Goal: Task Accomplishment & Management: Manage account settings

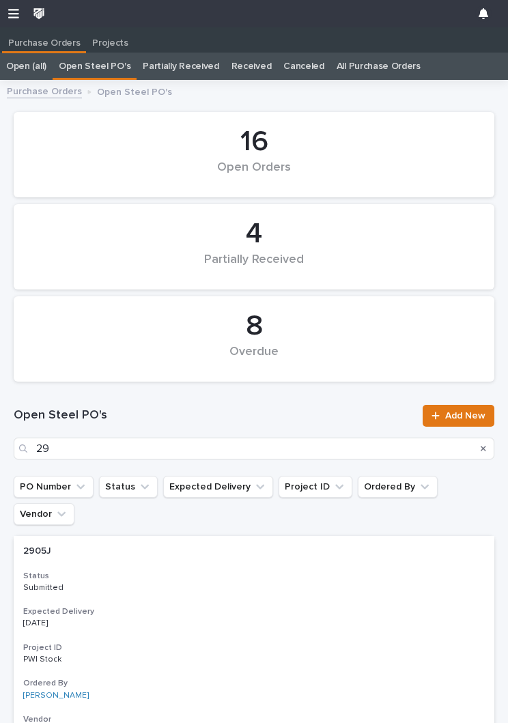
scroll to position [1, 0]
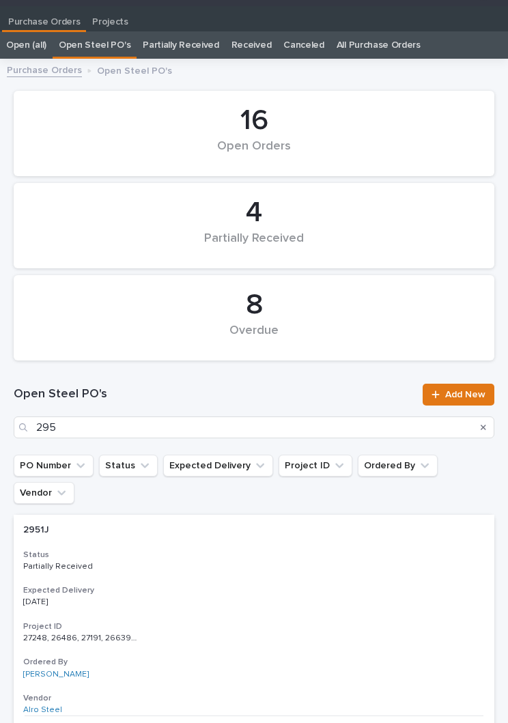
type input "2951"
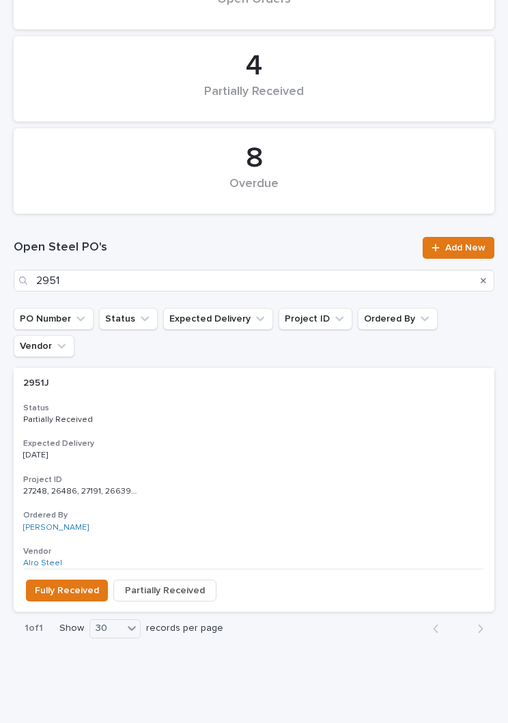
scroll to position [167, 0]
click at [263, 404] on div "2951J 2951J Status Partially Received Expected Delivery [DATE] Project ID 27248…" at bounding box center [254, 468] width 480 height 201
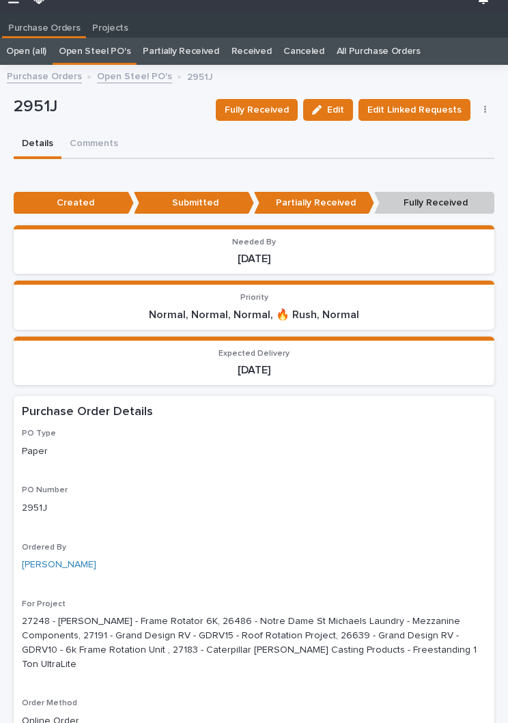
scroll to position [53, 0]
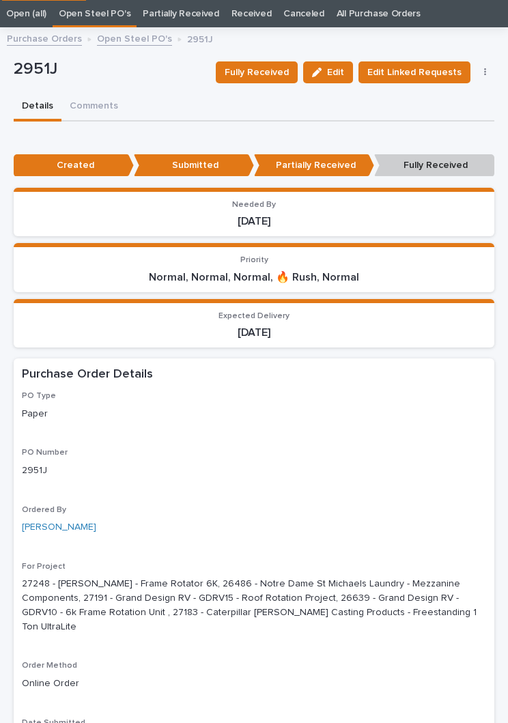
click at [276, 79] on span "Fully Received" at bounding box center [256, 72] width 64 height 16
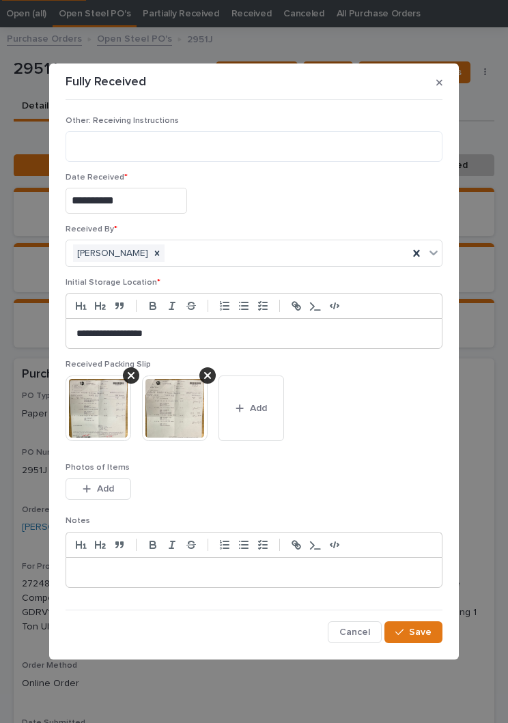
click at [257, 407] on span "Add" at bounding box center [258, 408] width 17 height 12
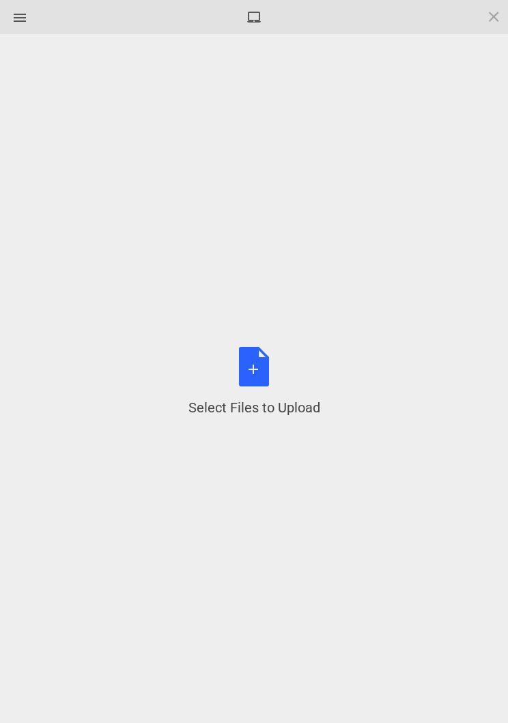
click at [261, 369] on div "Select Files to Upload or Drag and Drop, Copy and Paste Files" at bounding box center [254, 382] width 132 height 70
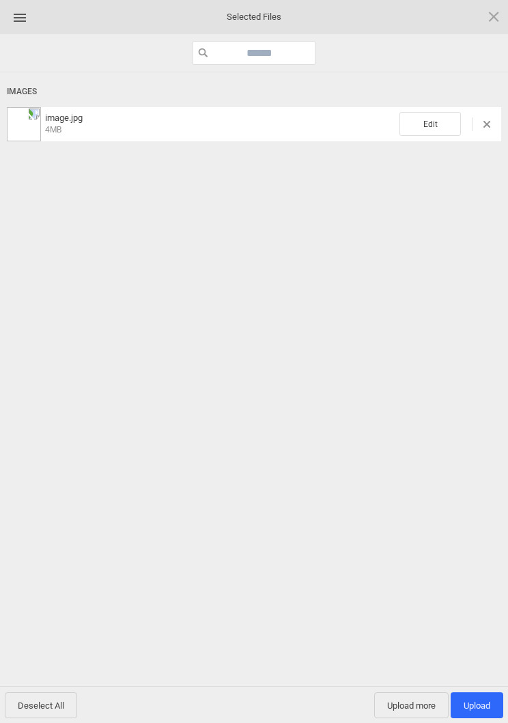
click at [432, 126] on span "Edit" at bounding box center [429, 124] width 61 height 24
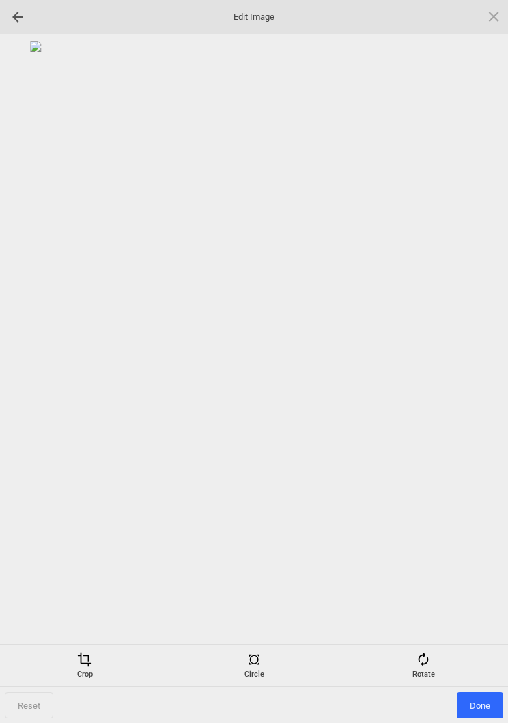
click at [427, 673] on div "Rotate" at bounding box center [423, 665] width 162 height 27
click at [475, 358] on div at bounding box center [477, 362] width 34 height 34
click at [475, 363] on div at bounding box center [477, 362] width 34 height 34
click at [470, 366] on div at bounding box center [477, 362] width 34 height 34
click at [478, 359] on div at bounding box center [477, 362] width 34 height 34
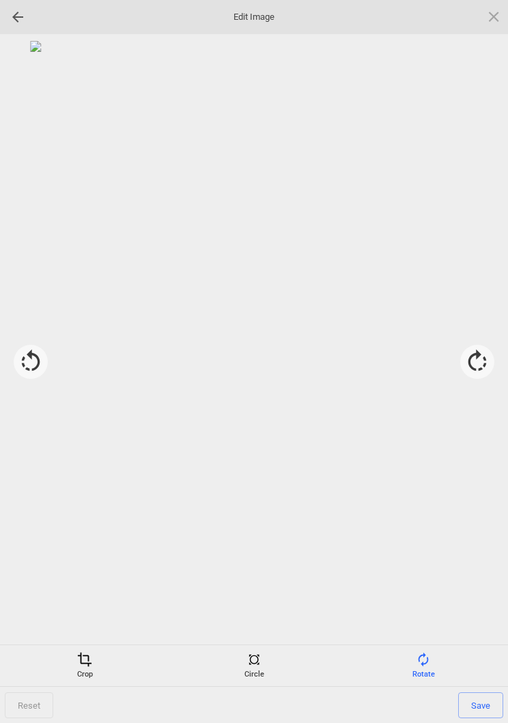
click at [88, 664] on span at bounding box center [84, 659] width 15 height 15
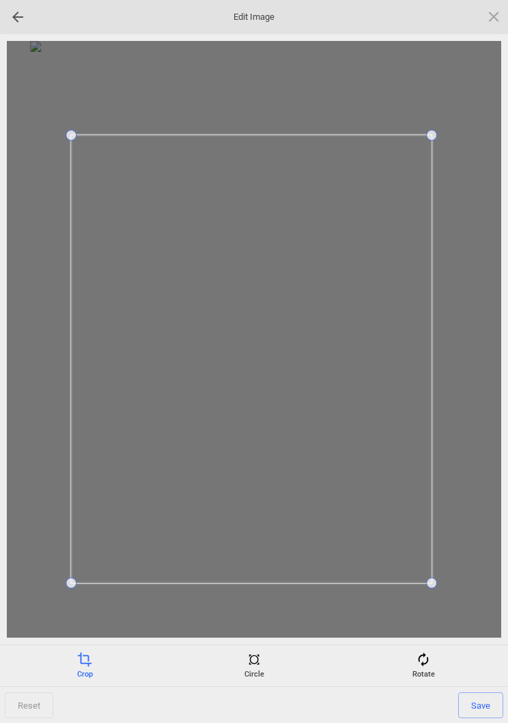
click at [484, 692] on span "Save" at bounding box center [480, 705] width 45 height 26
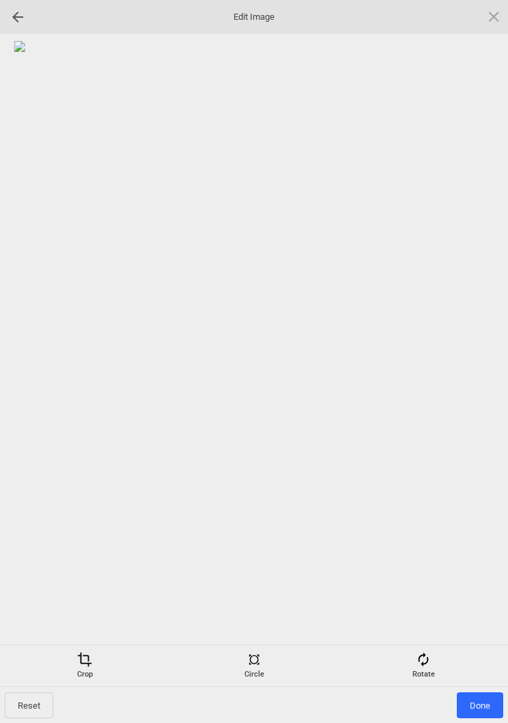
click at [480, 708] on span "Done" at bounding box center [479, 705] width 46 height 26
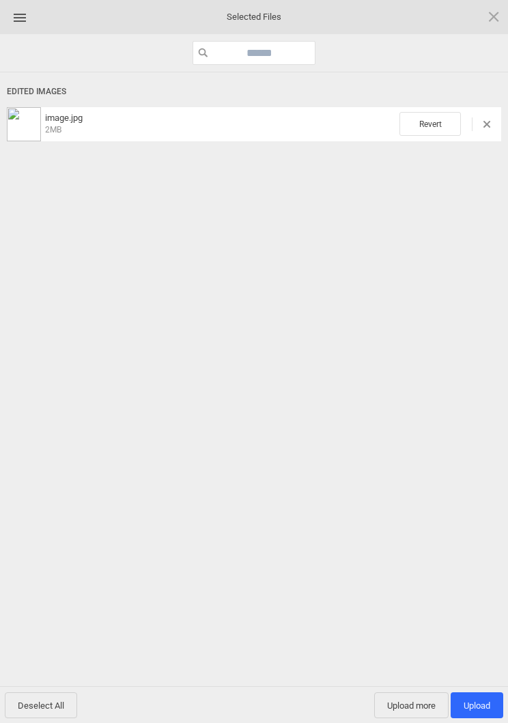
click at [402, 701] on span "Upload more" at bounding box center [411, 705] width 74 height 26
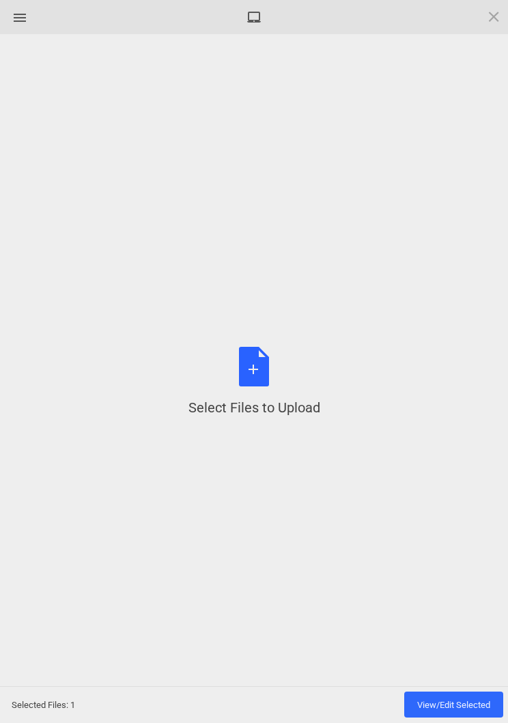
click at [255, 369] on div "Select Files to Upload or Drag and Drop, Copy and Paste Files" at bounding box center [254, 382] width 132 height 70
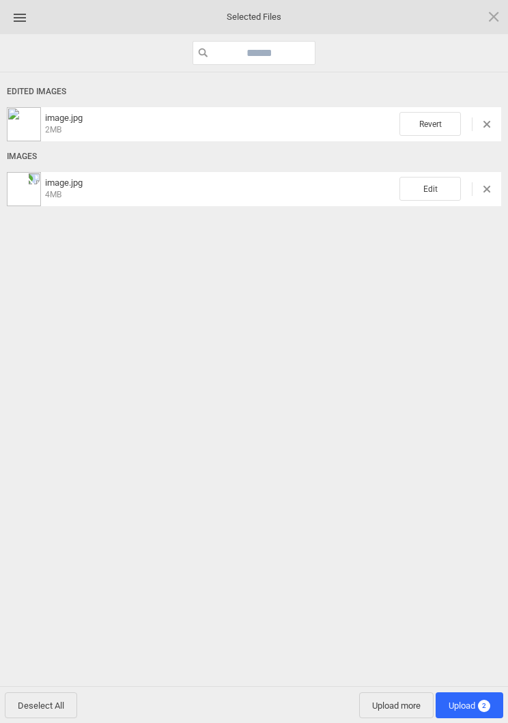
click at [433, 184] on span "Edit" at bounding box center [429, 189] width 61 height 24
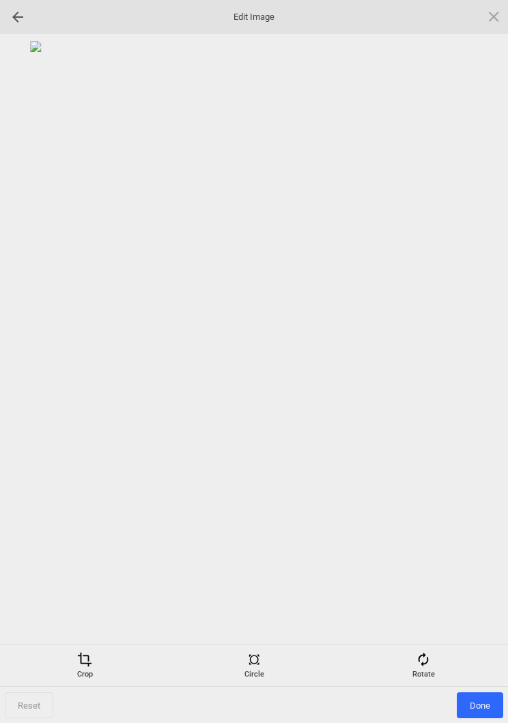
click at [432, 655] on div "Rotate" at bounding box center [423, 665] width 162 height 27
click at [477, 349] on div at bounding box center [477, 362] width 34 height 34
click at [482, 349] on div at bounding box center [477, 362] width 34 height 34
click at [488, 353] on div at bounding box center [477, 362] width 34 height 34
click at [481, 355] on div at bounding box center [477, 362] width 34 height 34
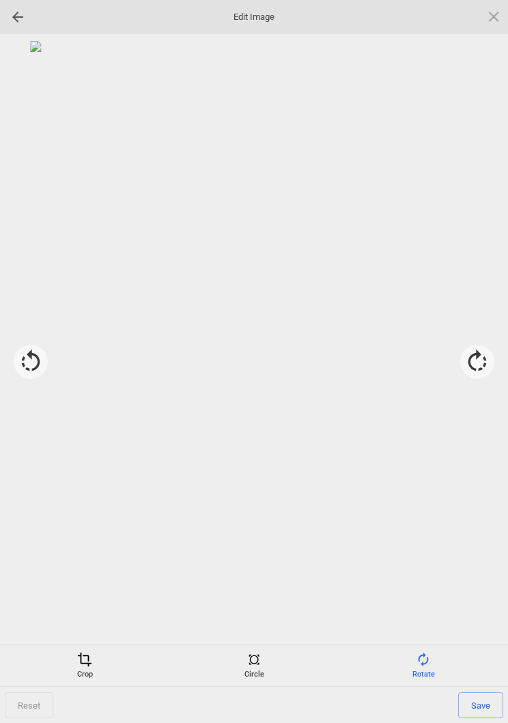
click at [81, 667] on div "Crop" at bounding box center [84, 665] width 162 height 27
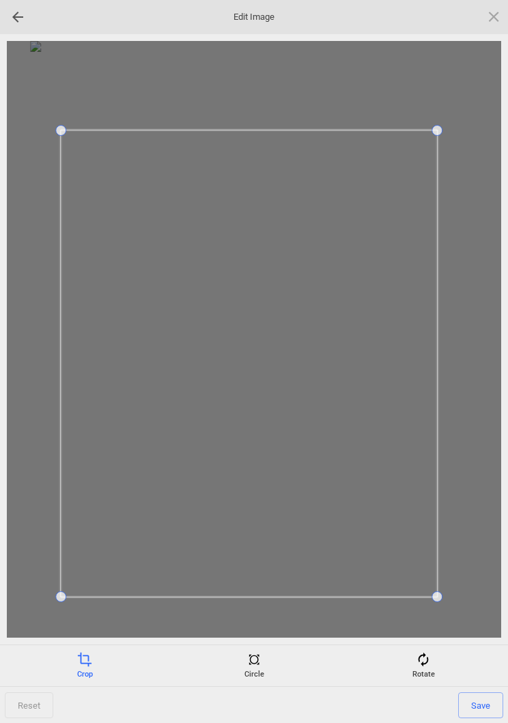
click at [482, 704] on span "Save" at bounding box center [480, 705] width 45 height 26
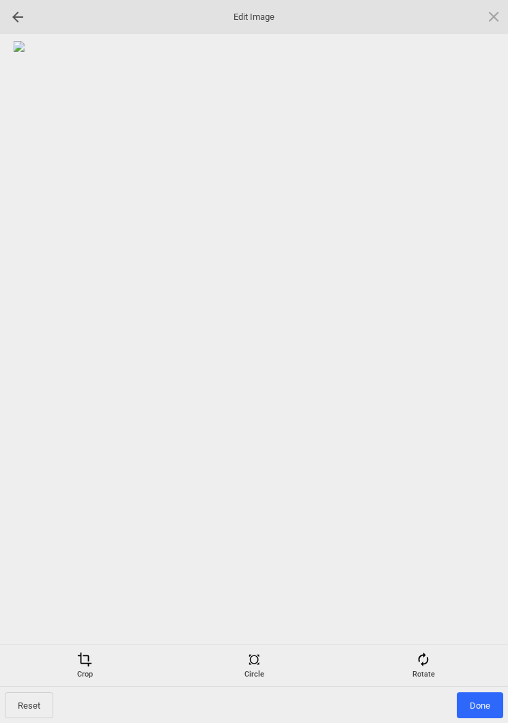
click at [480, 707] on span "Done" at bounding box center [479, 705] width 46 height 26
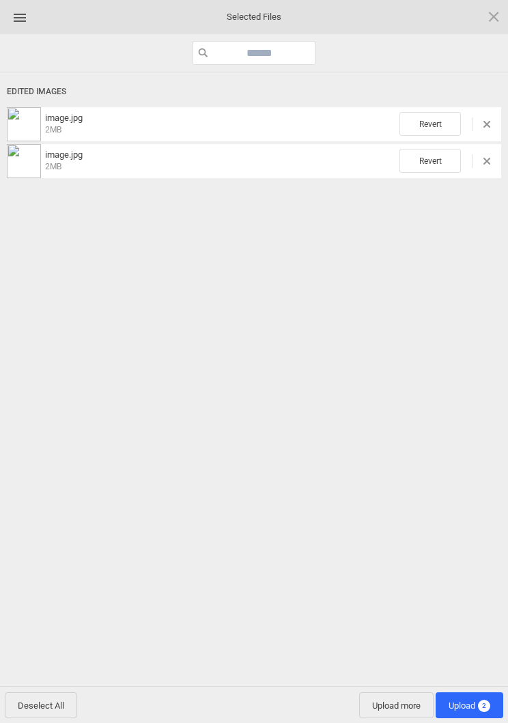
click at [394, 712] on span "Upload more" at bounding box center [396, 705] width 74 height 26
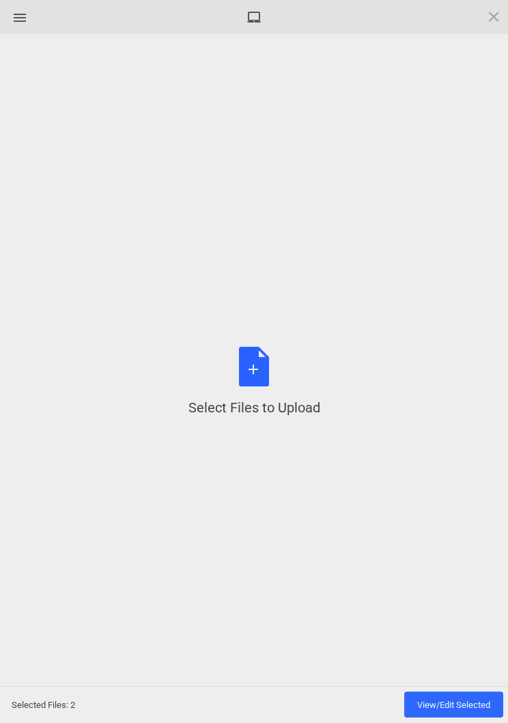
click at [246, 381] on div "Select Files to Upload or Drag and Drop, Copy and Paste Files" at bounding box center [254, 382] width 132 height 70
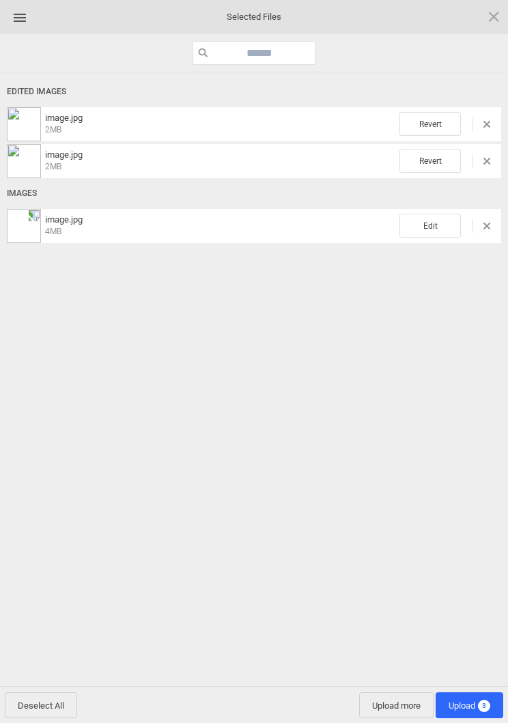
click at [435, 222] on span "Edit" at bounding box center [429, 226] width 61 height 24
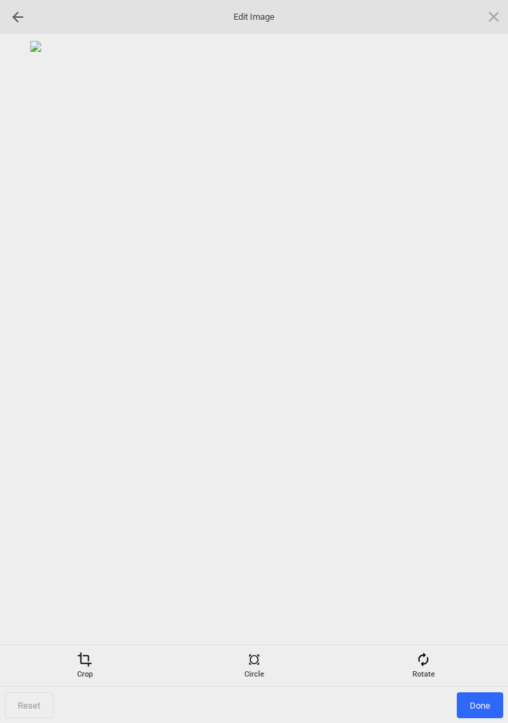
click at [428, 662] on span at bounding box center [422, 659] width 15 height 15
click at [473, 359] on div at bounding box center [477, 362] width 34 height 34
click at [472, 358] on div at bounding box center [477, 362] width 34 height 34
click at [473, 355] on div at bounding box center [477, 362] width 34 height 34
click at [474, 361] on div at bounding box center [477, 362] width 34 height 34
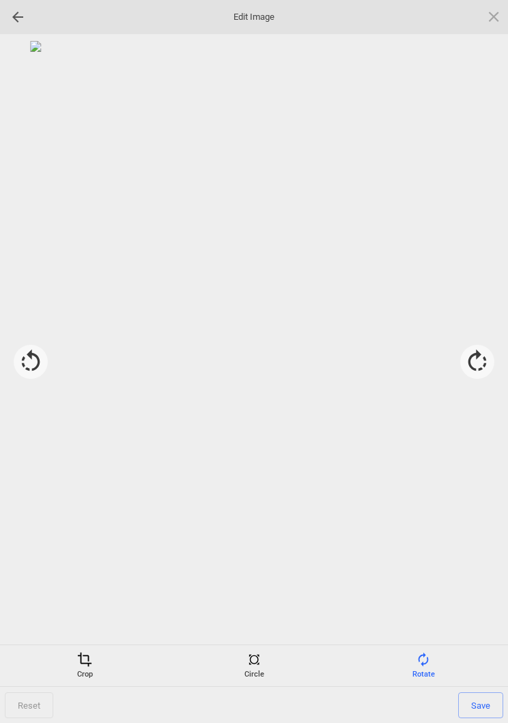
click at [79, 664] on span at bounding box center [84, 659] width 15 height 15
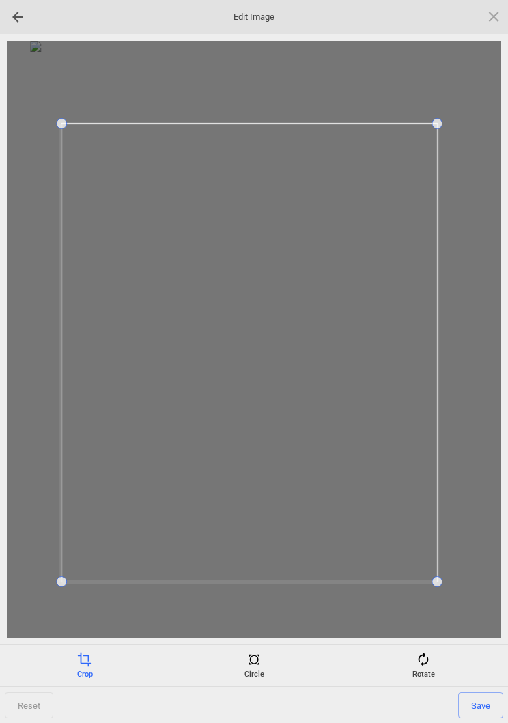
click at [482, 698] on span "Save" at bounding box center [480, 705] width 45 height 26
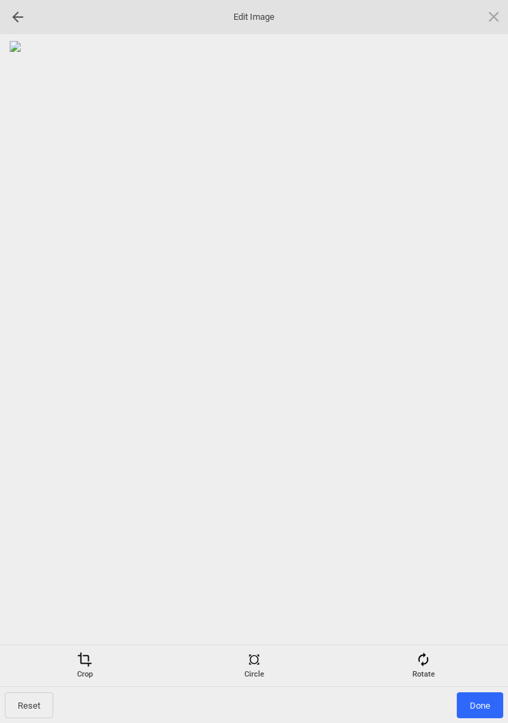
click at [484, 705] on span "Done" at bounding box center [479, 705] width 46 height 26
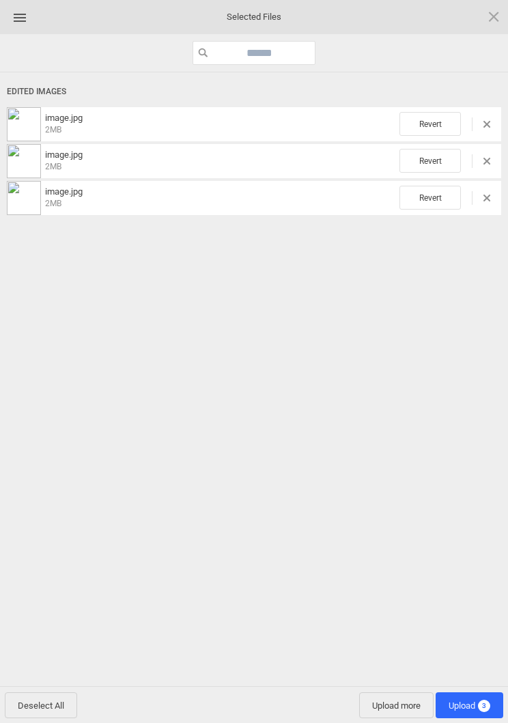
click at [467, 707] on span "Upload 3" at bounding box center [469, 705] width 42 height 10
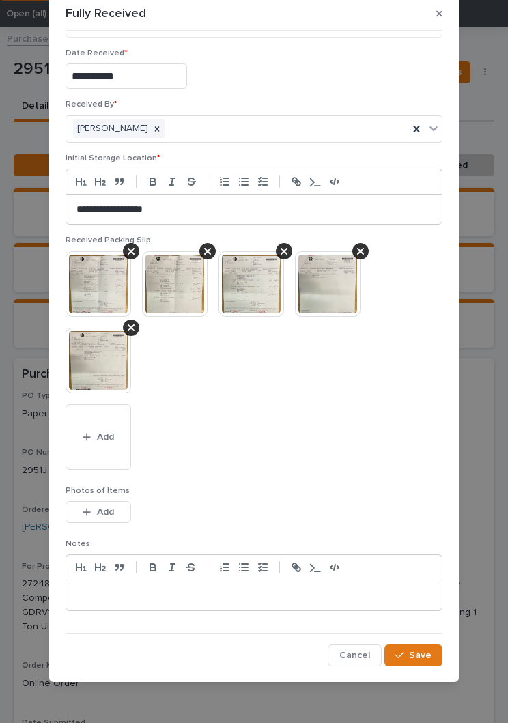
scroll to position [55, 0]
click at [420, 662] on button "Save" at bounding box center [413, 656] width 58 height 22
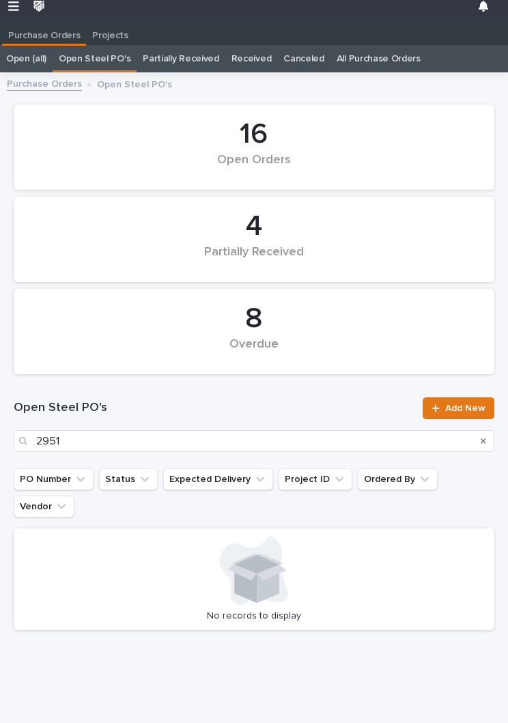
scroll to position [21, 0]
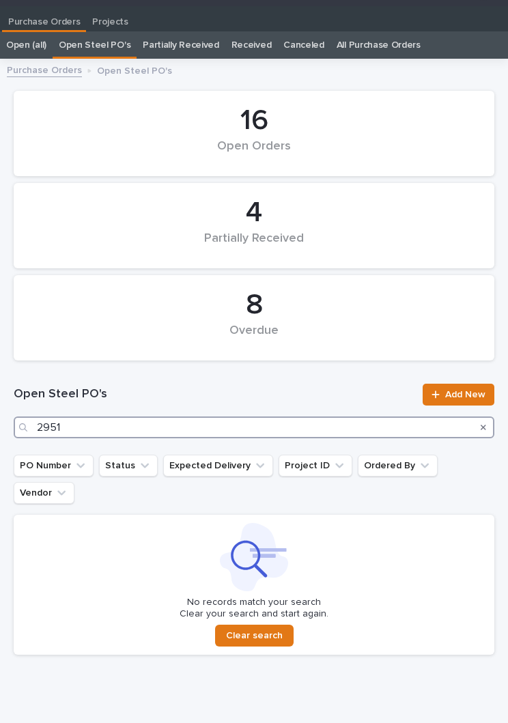
click at [206, 428] on input "2951" at bounding box center [254, 427] width 480 height 22
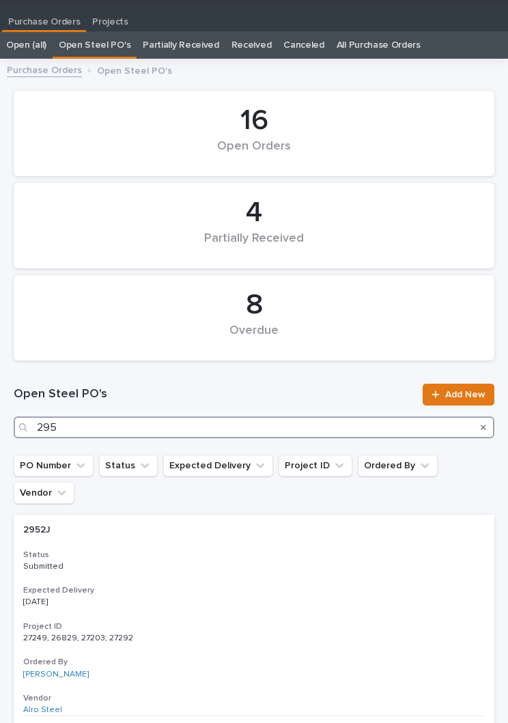
type input "2952"
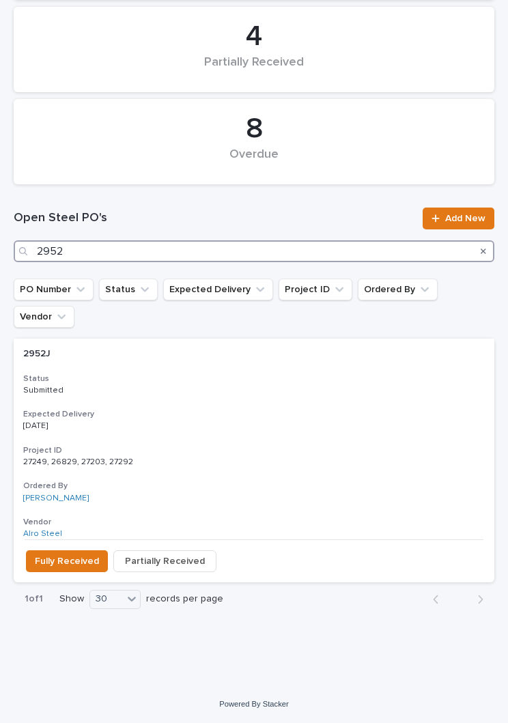
scroll to position [167, 0]
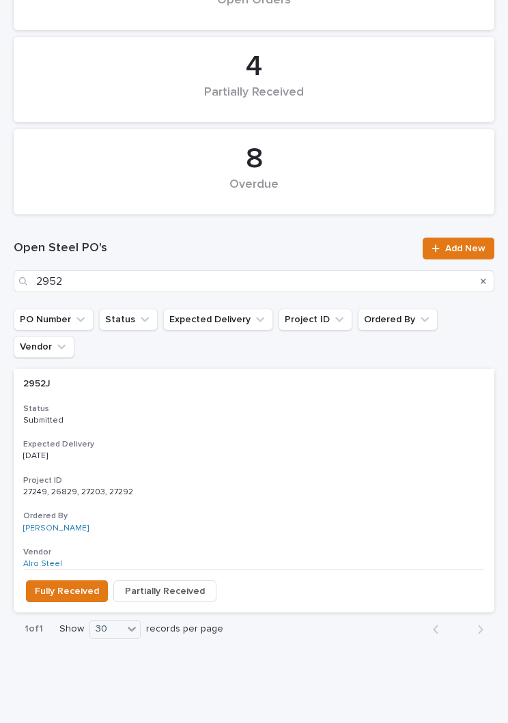
click at [259, 439] on h3 "Expected Delivery" at bounding box center [253, 444] width 461 height 11
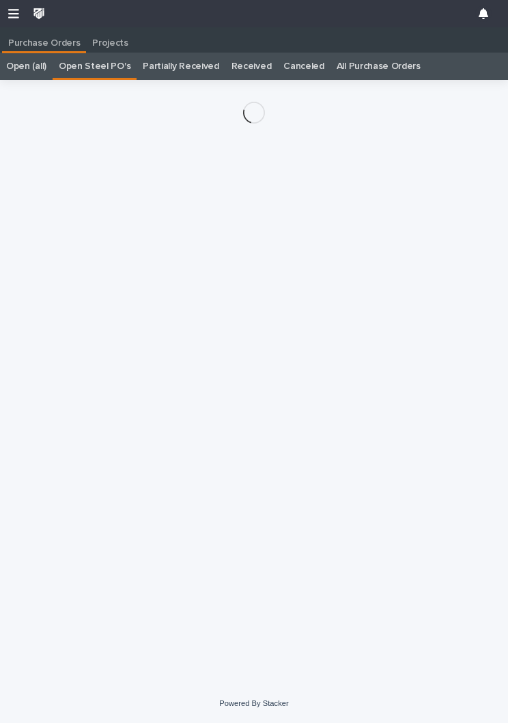
scroll to position [21, 0]
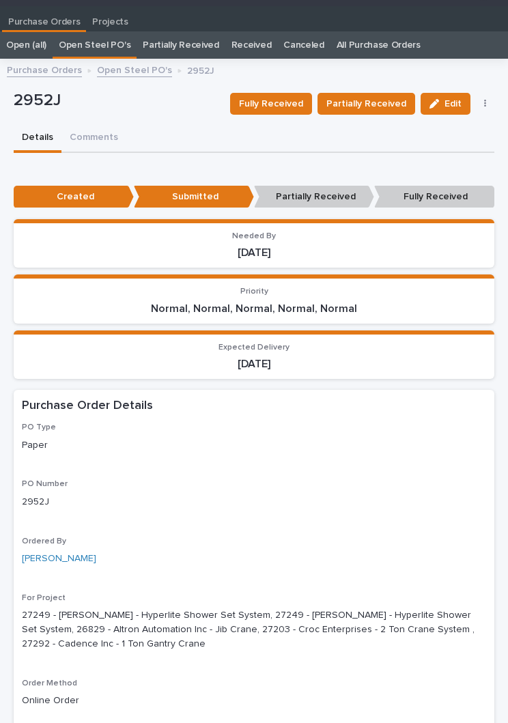
click at [289, 108] on span "Fully Received" at bounding box center [271, 104] width 64 height 16
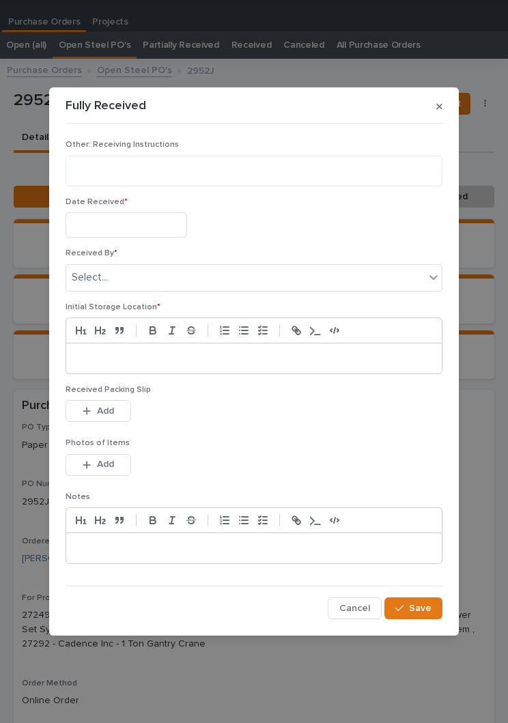
click at [153, 223] on input "text" at bounding box center [125, 224] width 121 height 25
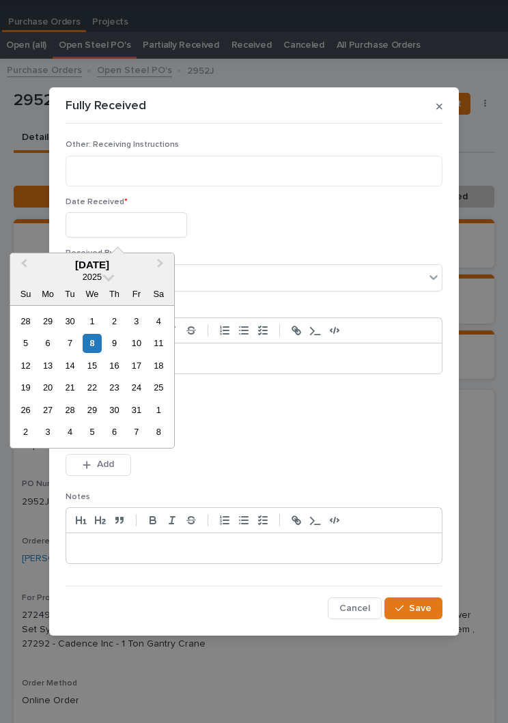
click at [96, 339] on div "8" at bounding box center [92, 343] width 18 height 18
type input "**********"
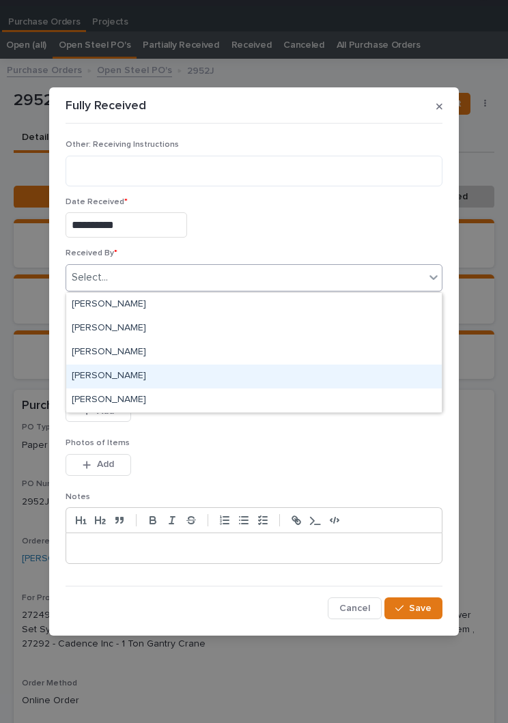
click at [149, 375] on div "[PERSON_NAME]" at bounding box center [253, 376] width 375 height 24
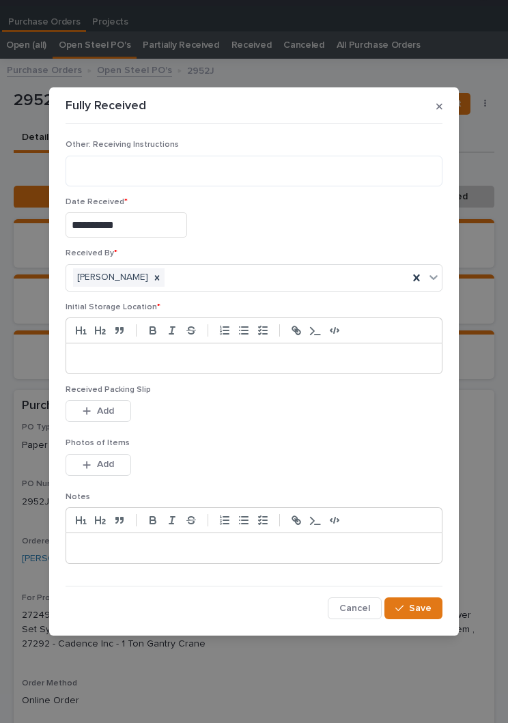
click at [235, 352] on p at bounding box center [253, 358] width 355 height 14
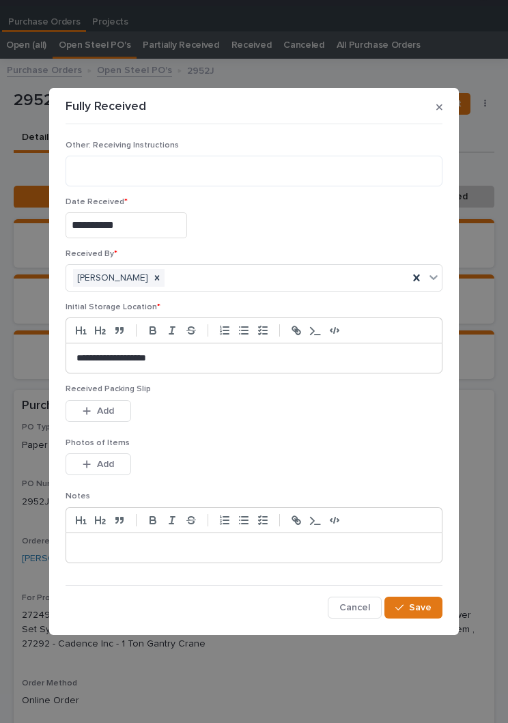
click at [278, 439] on p "Photos of Items" at bounding box center [253, 443] width 377 height 10
click at [100, 407] on span "Add" at bounding box center [105, 411] width 17 height 12
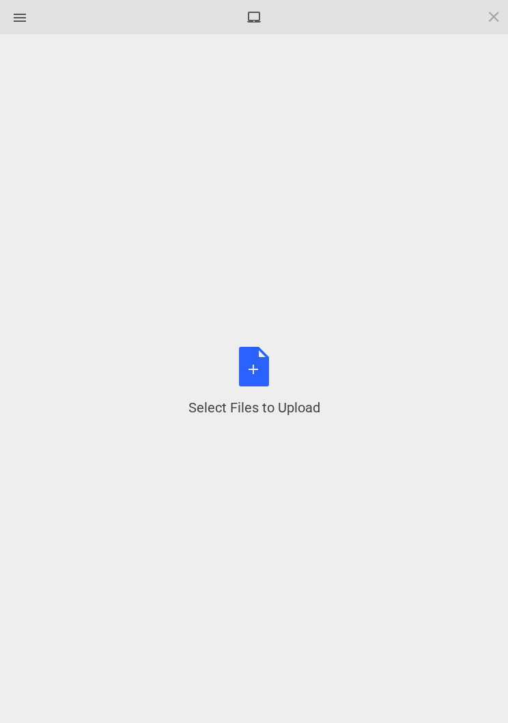
click at [265, 375] on div "Select Files to Upload or Drag and Drop, Copy and Paste Files" at bounding box center [254, 382] width 132 height 70
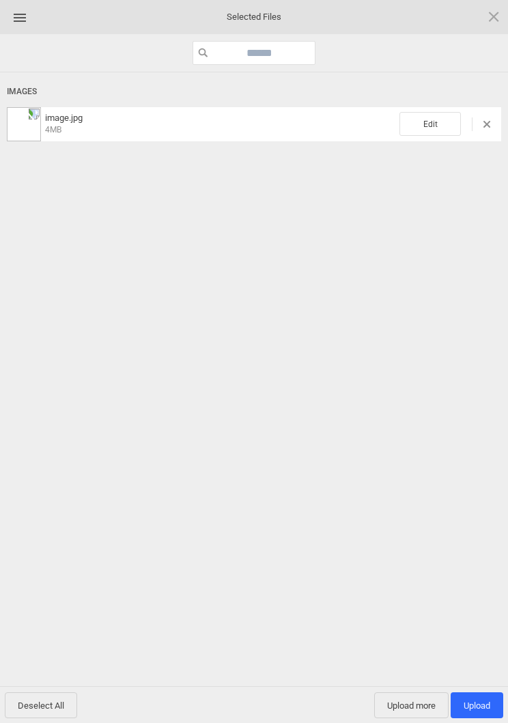
click at [437, 113] on span "Edit" at bounding box center [429, 124] width 61 height 24
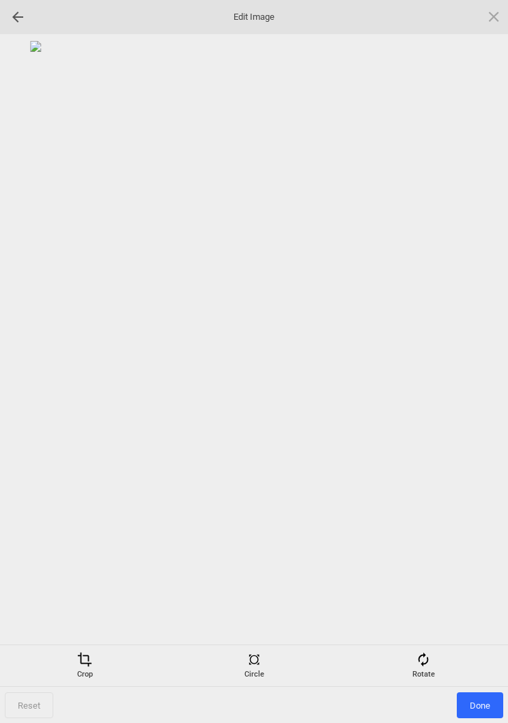
click at [421, 669] on div "Rotate" at bounding box center [423, 665] width 162 height 27
click at [481, 357] on div at bounding box center [477, 362] width 34 height 34
click at [482, 358] on div at bounding box center [477, 362] width 34 height 34
click at [476, 360] on div at bounding box center [477, 362] width 34 height 34
click at [480, 359] on div at bounding box center [477, 362] width 34 height 34
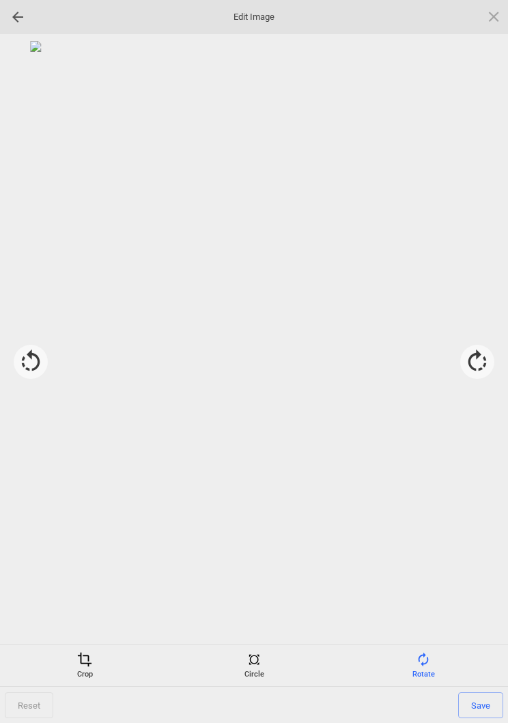
click at [78, 662] on span at bounding box center [84, 659] width 15 height 15
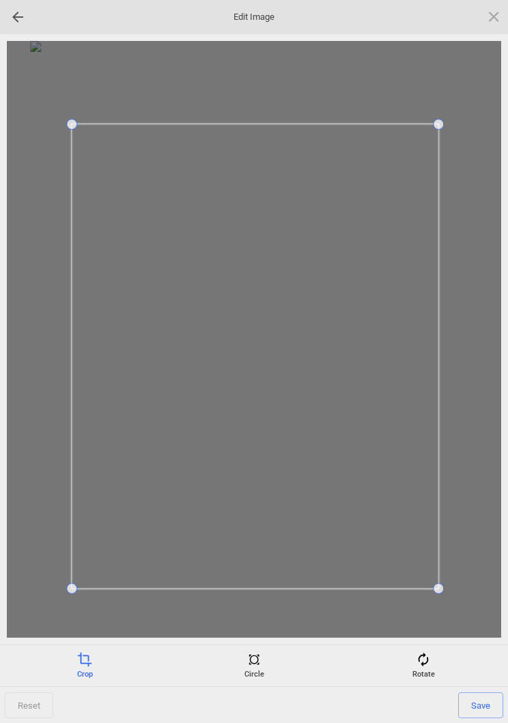
click at [482, 706] on span "Save" at bounding box center [480, 705] width 45 height 26
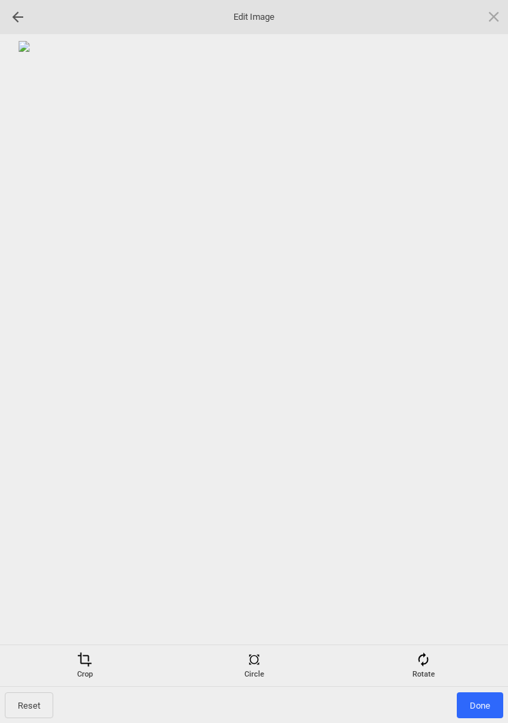
click at [478, 701] on span "Done" at bounding box center [479, 705] width 46 height 26
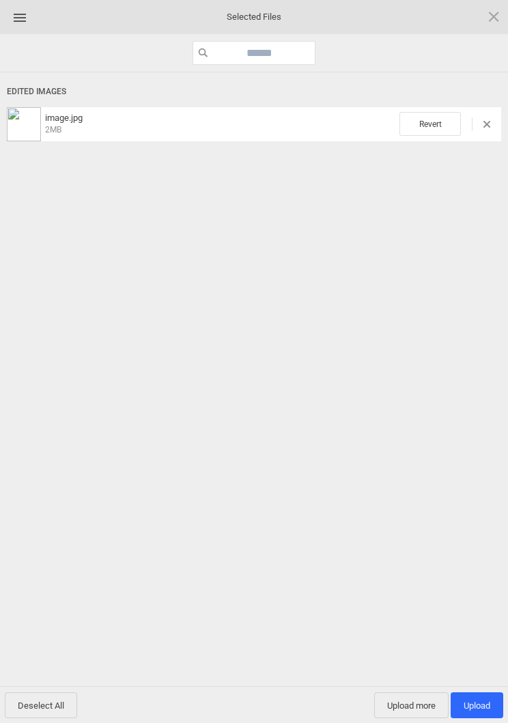
click at [409, 707] on span "Upload more" at bounding box center [411, 705] width 74 height 26
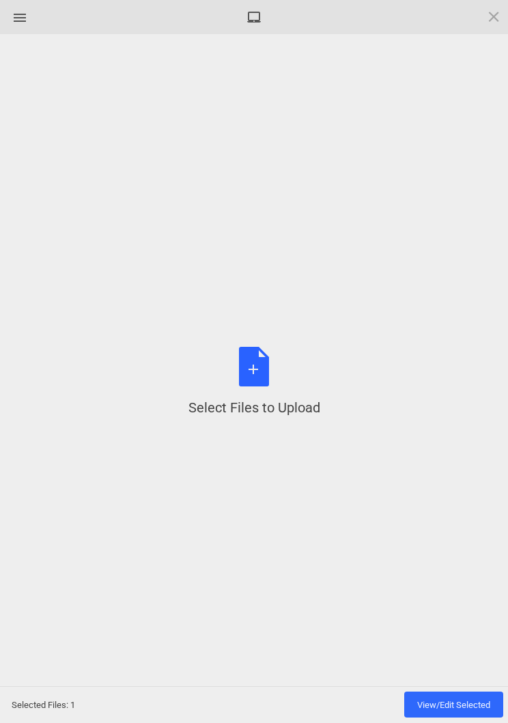
click at [265, 379] on div "Select Files to Upload or Drag and Drop, Copy and Paste Files" at bounding box center [254, 382] width 132 height 70
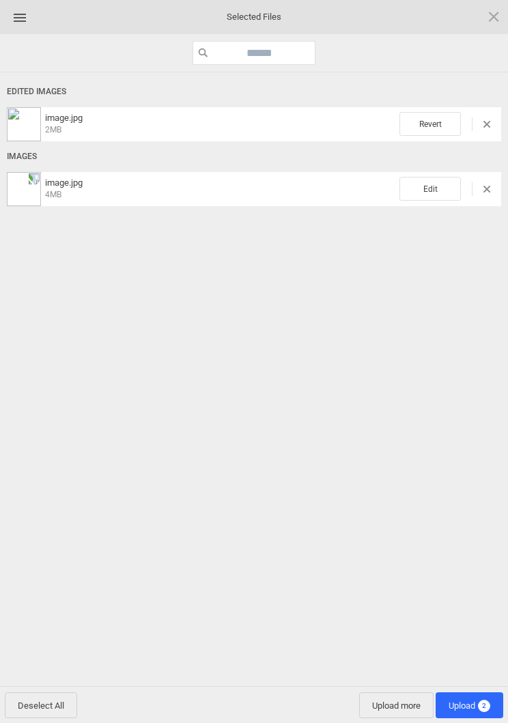
click at [440, 181] on span "Edit" at bounding box center [429, 189] width 61 height 24
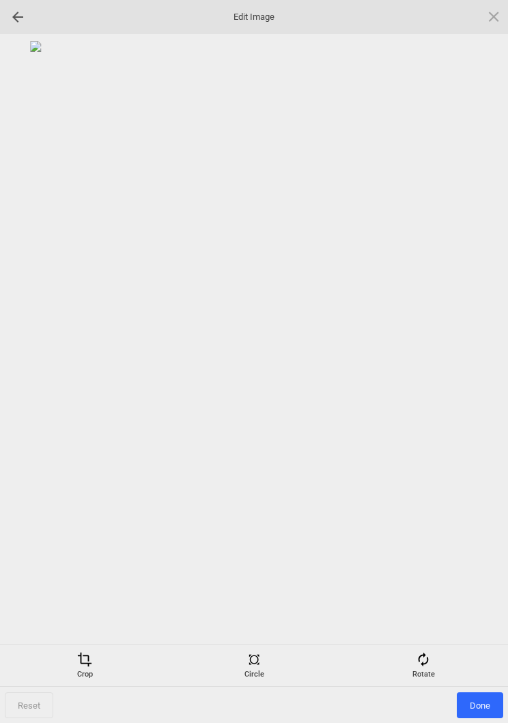
click at [426, 660] on span at bounding box center [422, 659] width 15 height 15
click at [473, 353] on div at bounding box center [477, 362] width 34 height 34
click at [478, 359] on div at bounding box center [477, 362] width 34 height 34
click at [474, 363] on div at bounding box center [477, 362] width 34 height 34
click at [478, 370] on div at bounding box center [477, 362] width 34 height 34
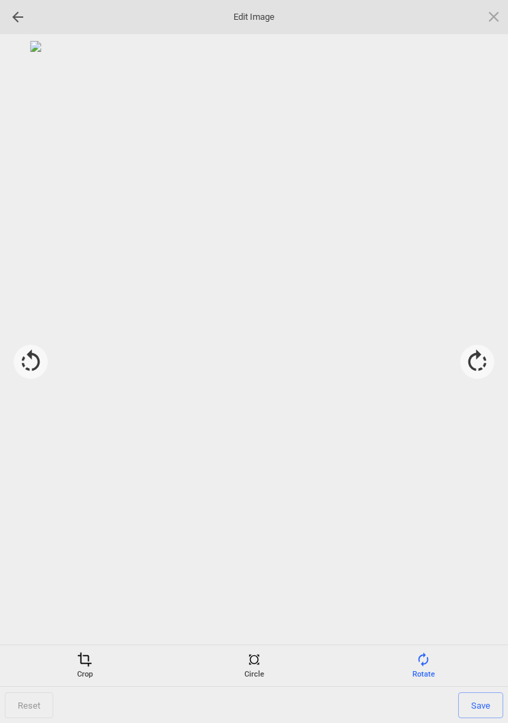
click at [89, 656] on span at bounding box center [84, 659] width 15 height 15
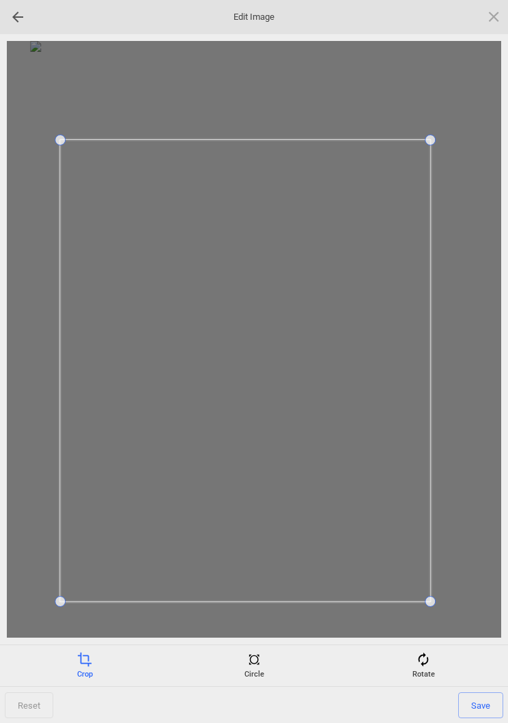
click at [489, 706] on span "Save" at bounding box center [480, 705] width 45 height 26
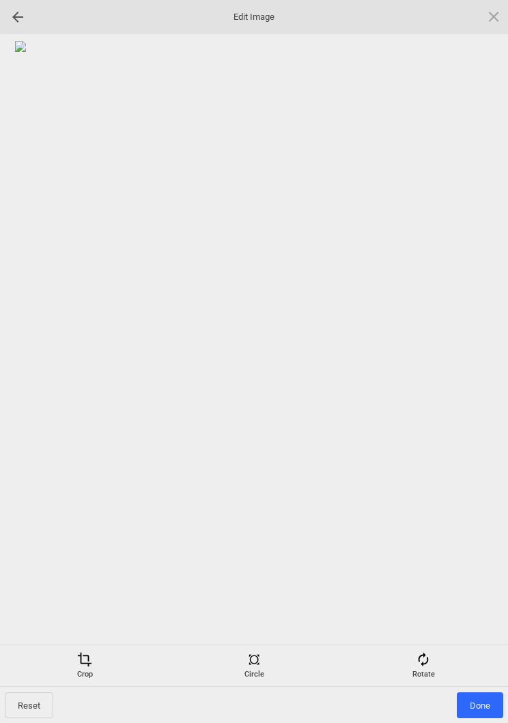
click at [479, 698] on span "Done" at bounding box center [479, 705] width 46 height 26
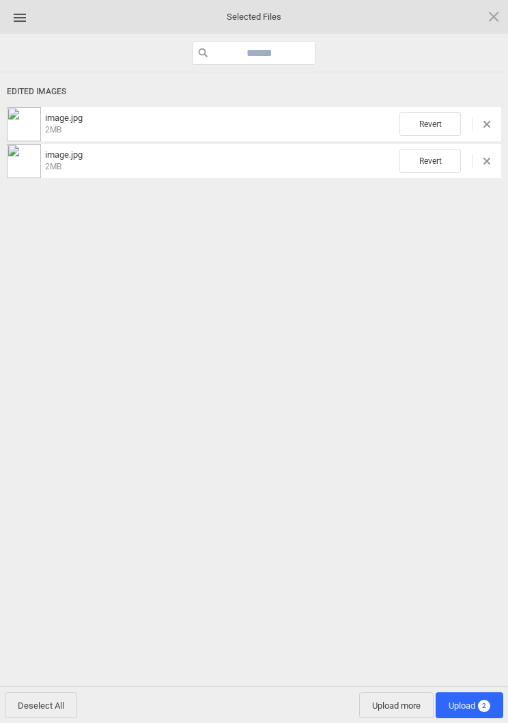
click at [385, 702] on span "Upload more" at bounding box center [396, 705] width 74 height 26
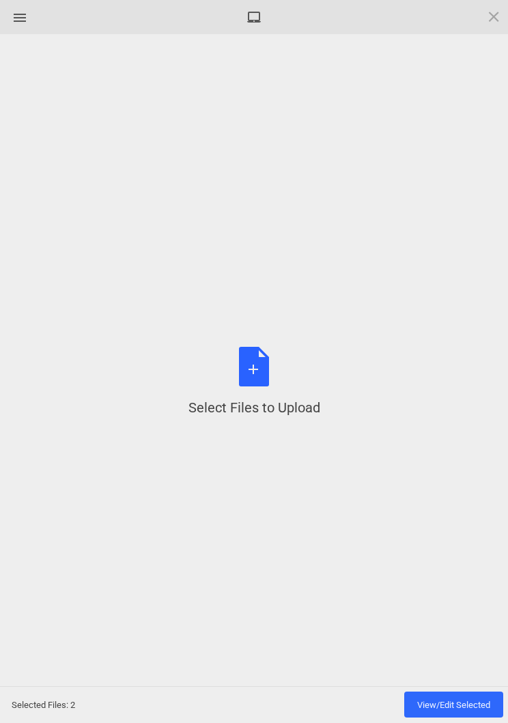
click at [255, 381] on div "Select Files to Upload or Drag and Drop, Copy and Paste Files" at bounding box center [254, 382] width 132 height 70
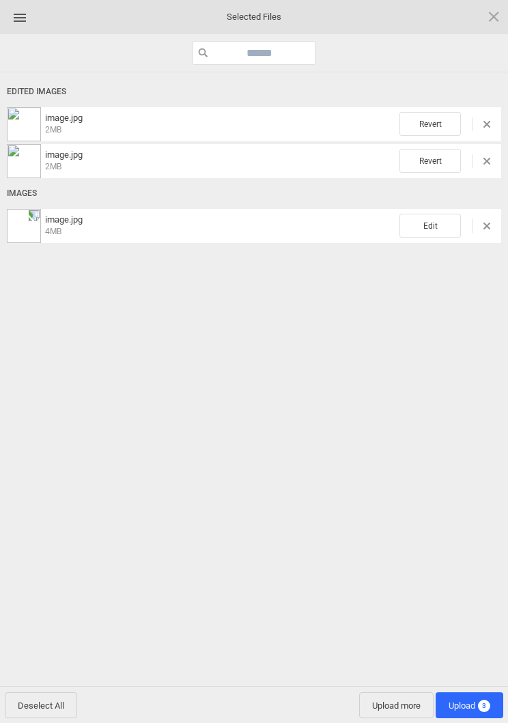
click at [428, 229] on span "Edit" at bounding box center [429, 226] width 61 height 24
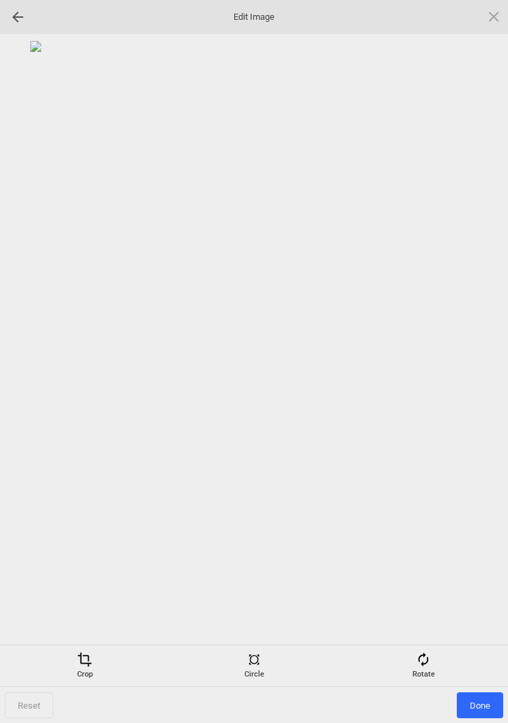
click at [429, 671] on div "Rotate" at bounding box center [423, 665] width 162 height 27
click at [477, 357] on div at bounding box center [477, 362] width 34 height 34
click at [478, 354] on div at bounding box center [477, 362] width 34 height 34
click at [478, 353] on div at bounding box center [477, 362] width 34 height 34
click at [477, 352] on div at bounding box center [477, 362] width 34 height 34
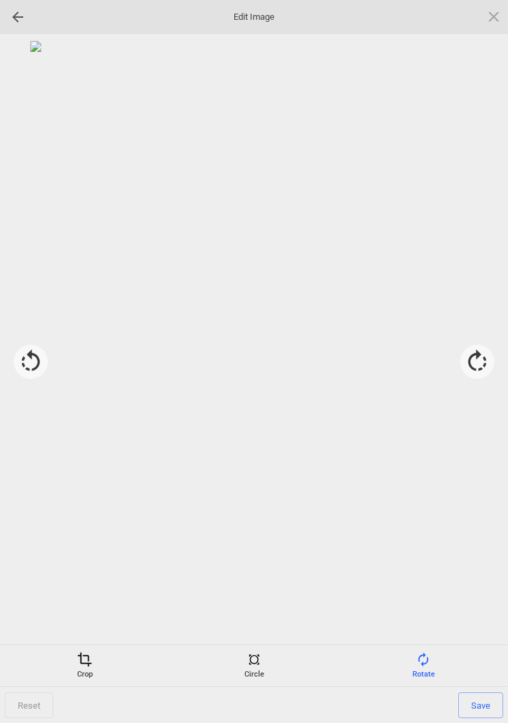
click at [76, 670] on div "Crop" at bounding box center [84, 665] width 162 height 27
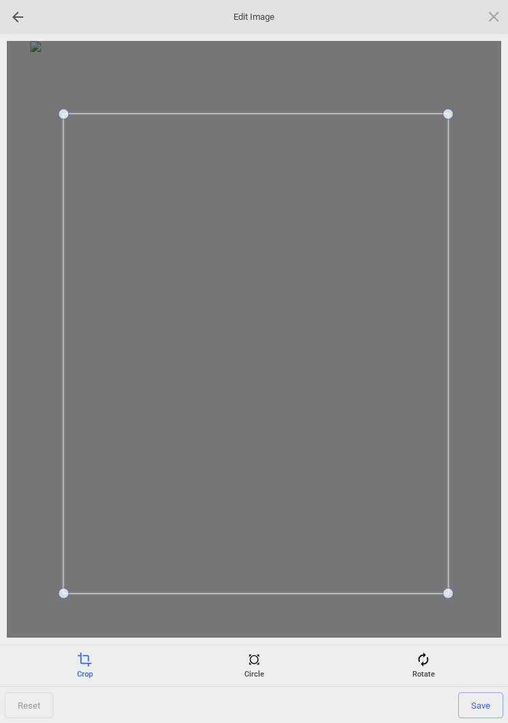
click at [481, 702] on span "Save" at bounding box center [480, 705] width 45 height 26
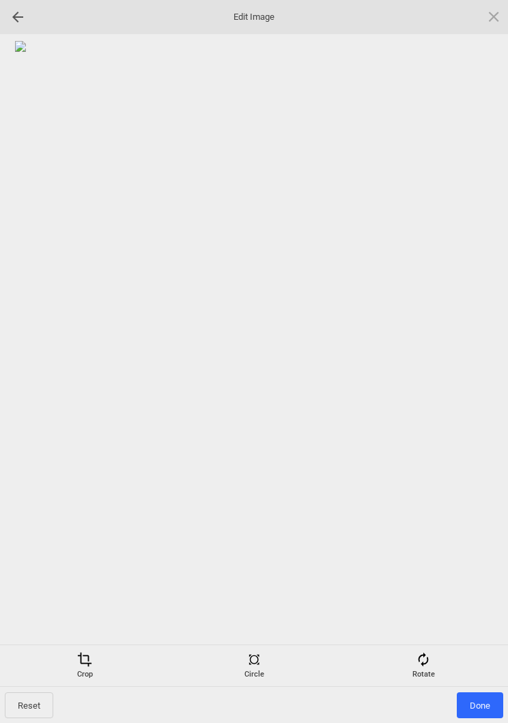
click at [475, 705] on span "Done" at bounding box center [479, 705] width 46 height 26
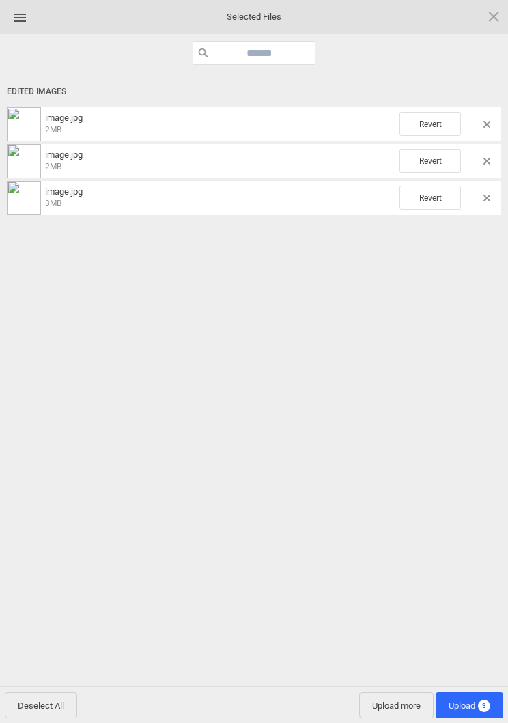
click at [468, 695] on span "Upload 3" at bounding box center [469, 705] width 68 height 26
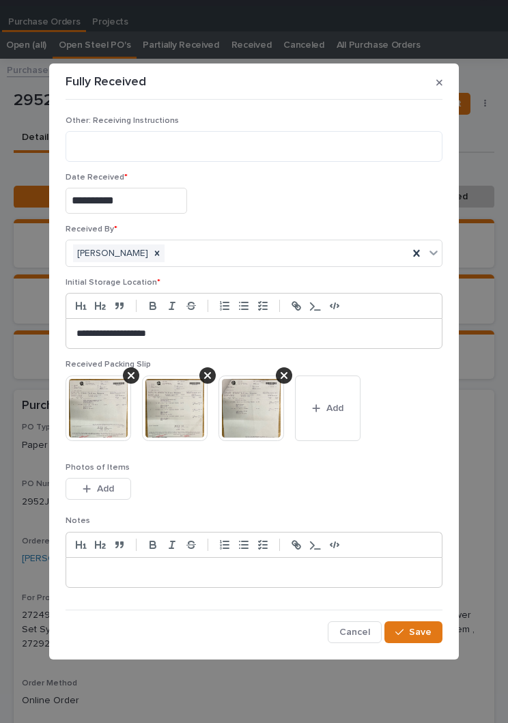
click at [435, 86] on button "button" at bounding box center [438, 83] width 17 height 22
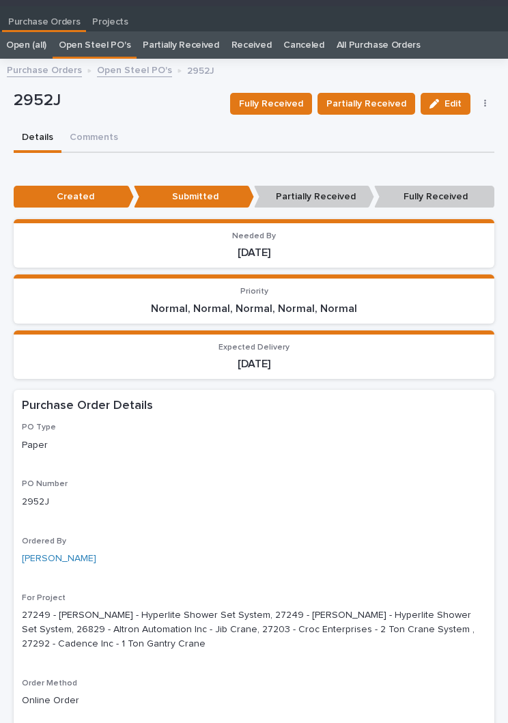
click at [383, 106] on span "Partially Received" at bounding box center [366, 104] width 80 height 16
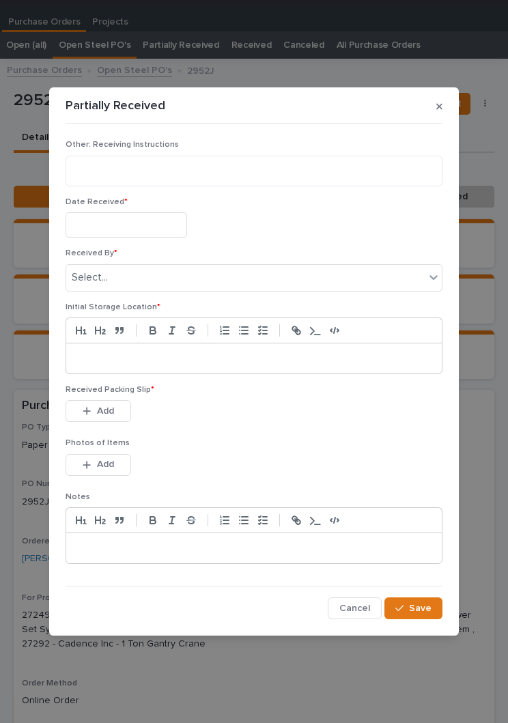
click at [125, 215] on input "text" at bounding box center [125, 224] width 121 height 25
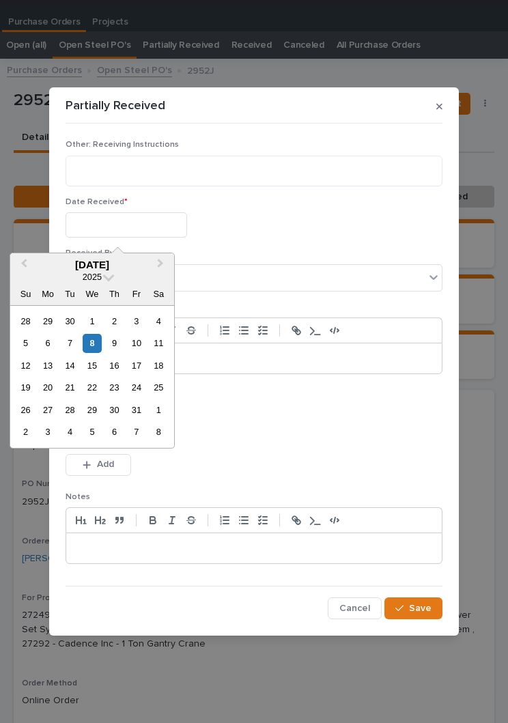
click at [95, 345] on div "8" at bounding box center [92, 343] width 18 height 18
type input "**********"
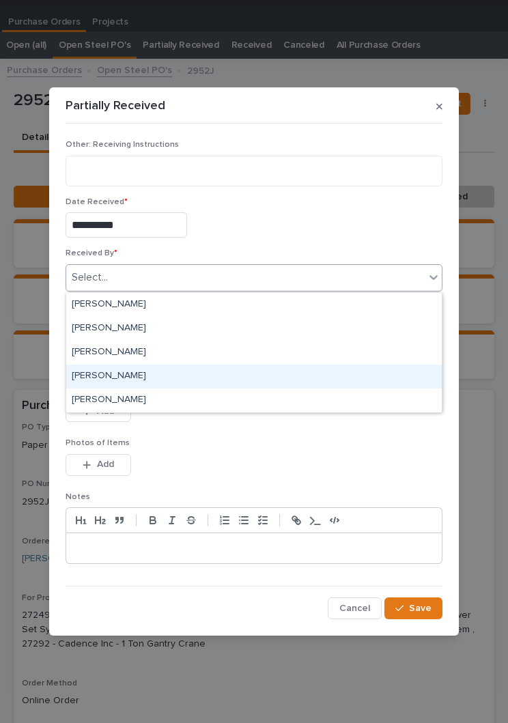
click at [136, 374] on div "[PERSON_NAME]" at bounding box center [253, 376] width 375 height 24
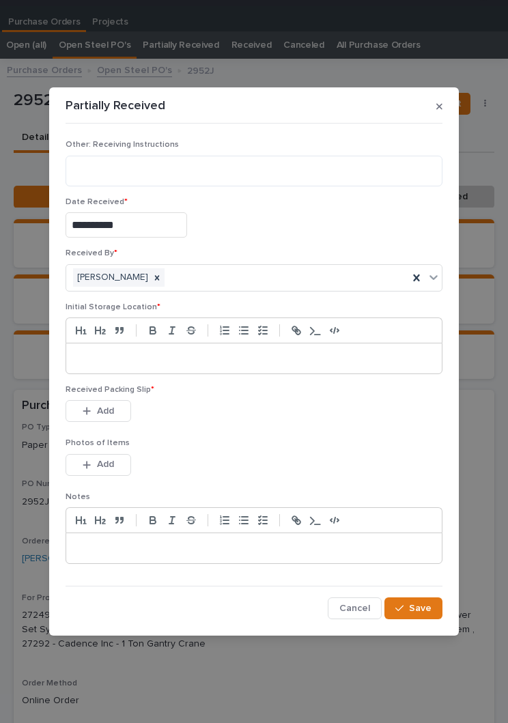
click at [196, 349] on div at bounding box center [253, 358] width 375 height 30
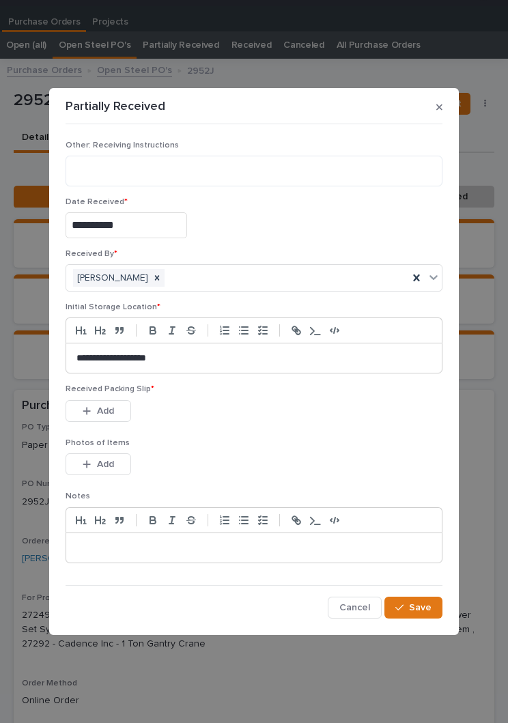
click at [222, 422] on div "This file cannot be opened Download File Add" at bounding box center [253, 413] width 377 height 27
click at [259, 428] on div "Received Packing Slip * This file cannot be opened Download File Add" at bounding box center [253, 410] width 377 height 53
click at [100, 402] on button "Add" at bounding box center [97, 411] width 65 height 22
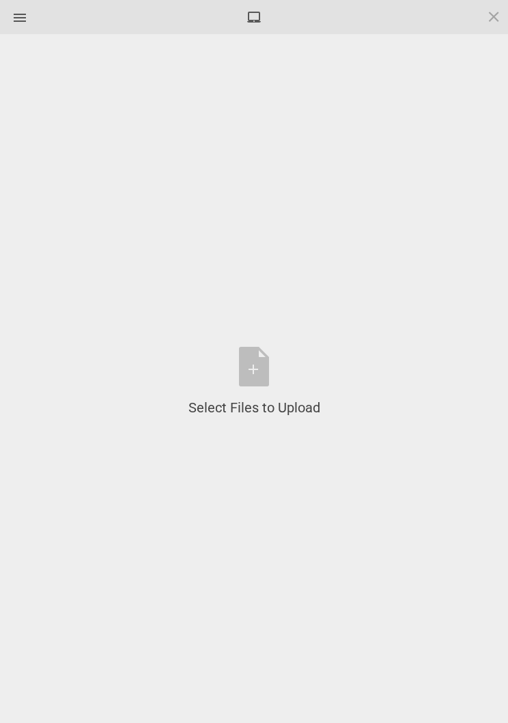
click at [272, 366] on div "Select Files to Upload or Drag and Drop, Copy and Paste Files" at bounding box center [254, 382] width 132 height 70
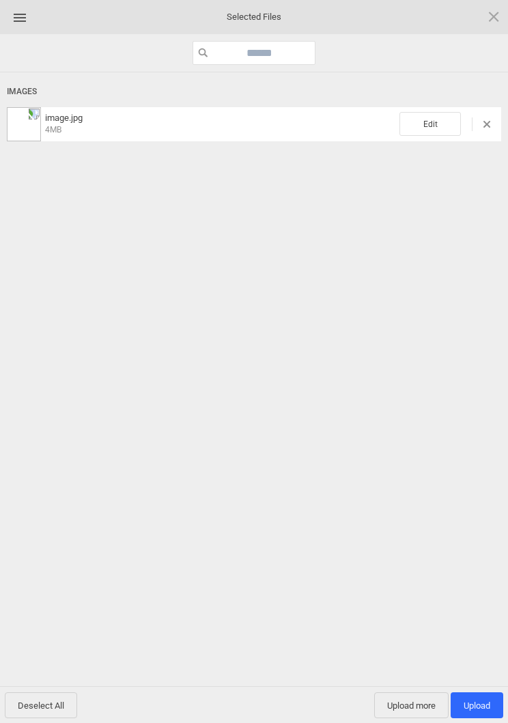
click at [441, 122] on span "Edit" at bounding box center [429, 124] width 61 height 24
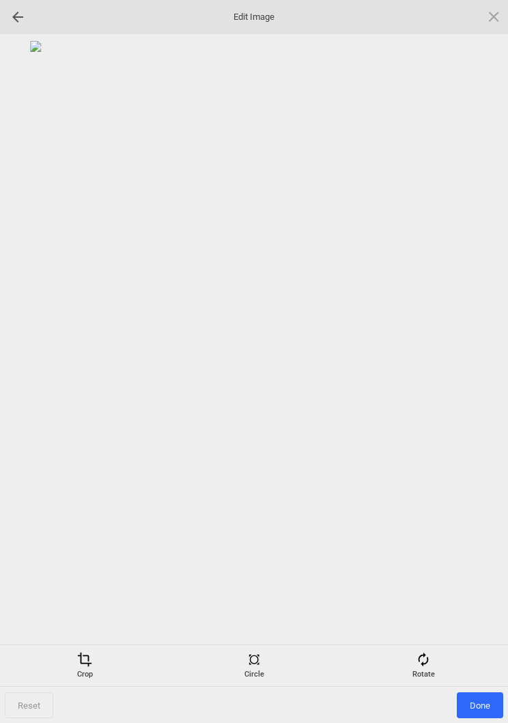
click at [426, 665] on span at bounding box center [422, 659] width 15 height 15
click at [474, 351] on div at bounding box center [477, 362] width 34 height 34
click at [473, 368] on div at bounding box center [477, 362] width 34 height 34
click at [471, 363] on div at bounding box center [477, 362] width 34 height 34
click at [465, 365] on div at bounding box center [477, 362] width 34 height 34
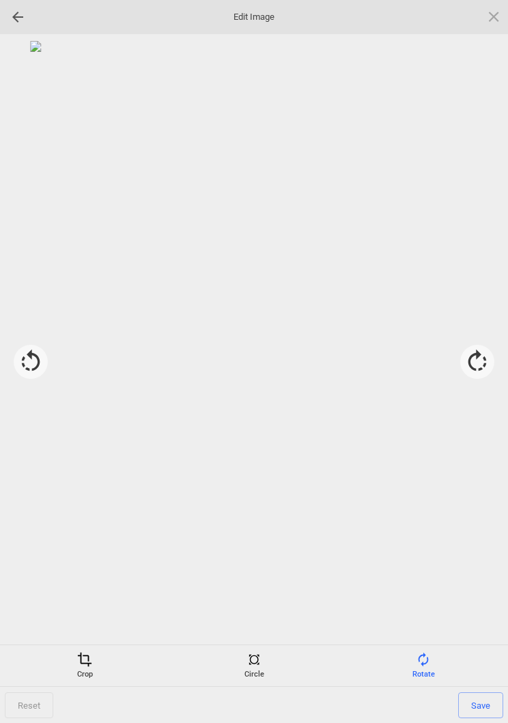
click at [80, 671] on div "Crop" at bounding box center [84, 665] width 162 height 27
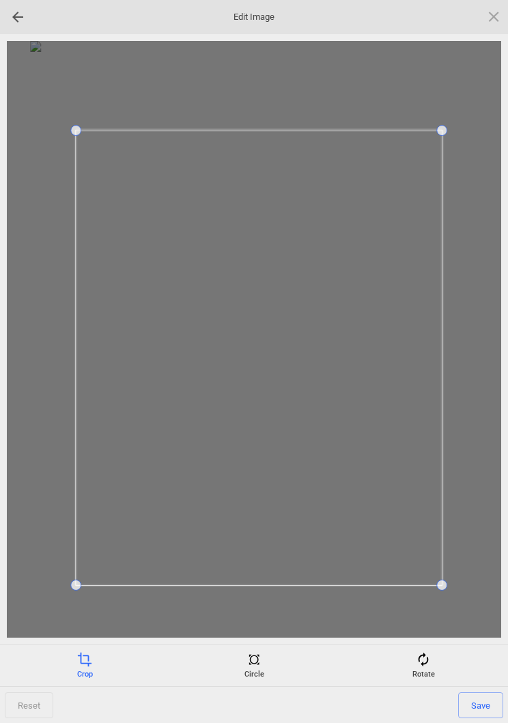
click at [478, 695] on span "Save" at bounding box center [480, 705] width 45 height 26
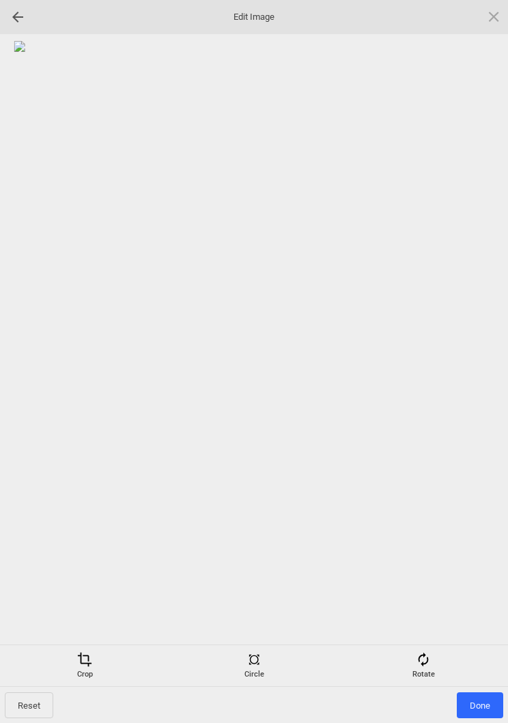
click at [484, 703] on span "Done" at bounding box center [479, 705] width 46 height 26
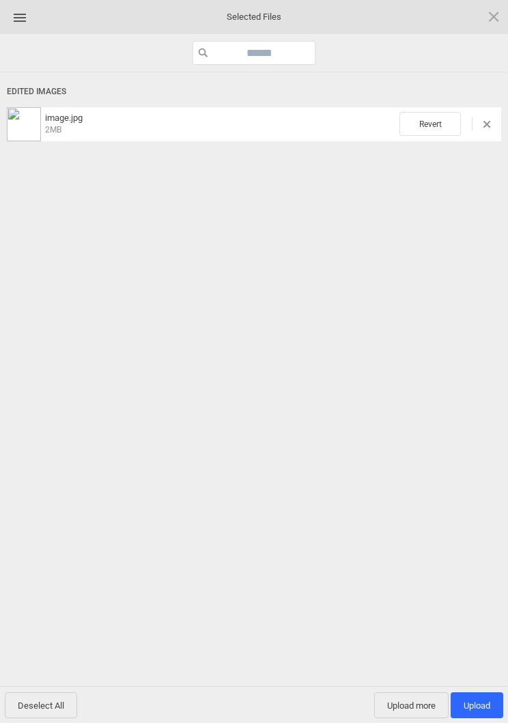
click at [413, 707] on span "Upload more" at bounding box center [411, 705] width 74 height 26
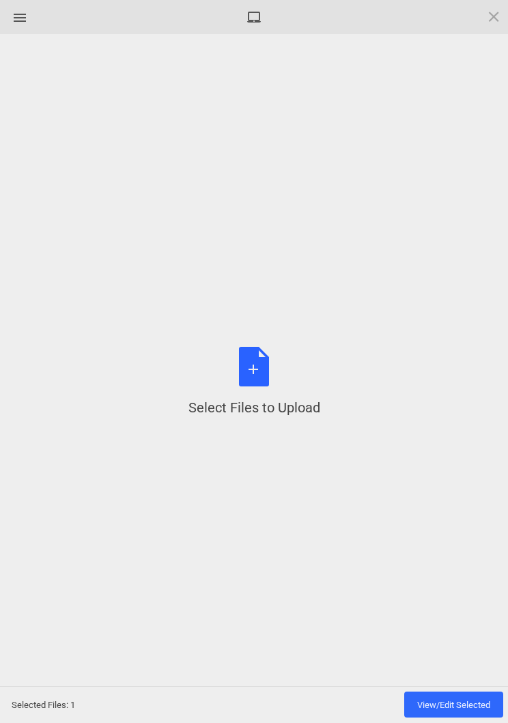
click at [259, 365] on div "Select Files to Upload or Drag and Drop, Copy and Paste Files" at bounding box center [254, 382] width 132 height 70
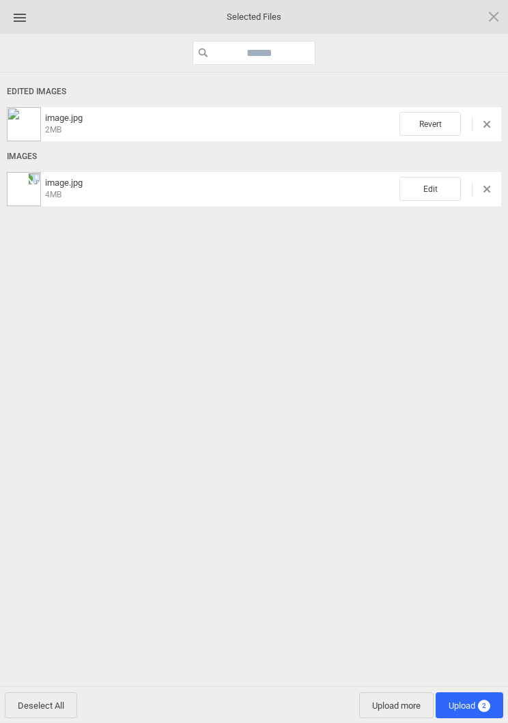
click at [426, 186] on span "Edit" at bounding box center [429, 189] width 61 height 24
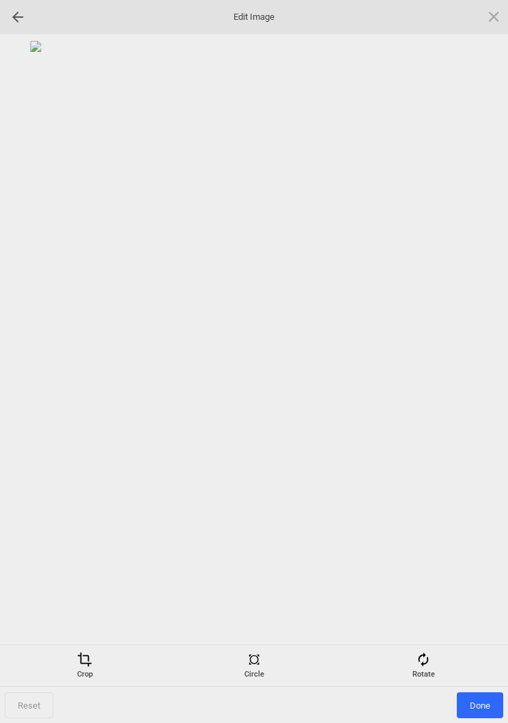
click at [426, 654] on span at bounding box center [422, 659] width 15 height 15
click at [481, 356] on div at bounding box center [477, 362] width 34 height 34
click at [479, 355] on div at bounding box center [477, 362] width 34 height 34
click at [476, 357] on div at bounding box center [477, 362] width 34 height 34
click at [474, 353] on div at bounding box center [477, 362] width 34 height 34
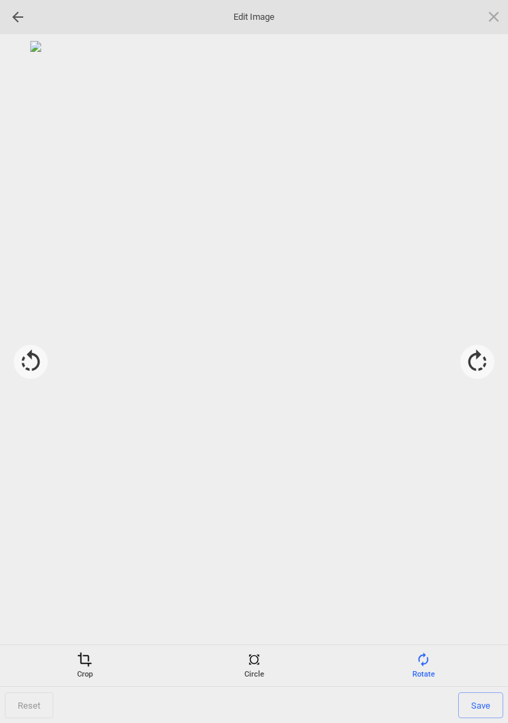
click at [76, 674] on div "Crop" at bounding box center [84, 665] width 162 height 27
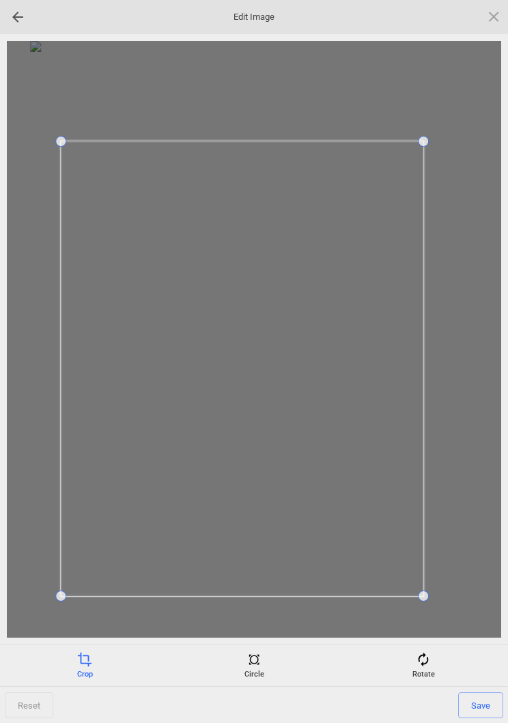
click at [486, 707] on span "Save" at bounding box center [480, 705] width 45 height 26
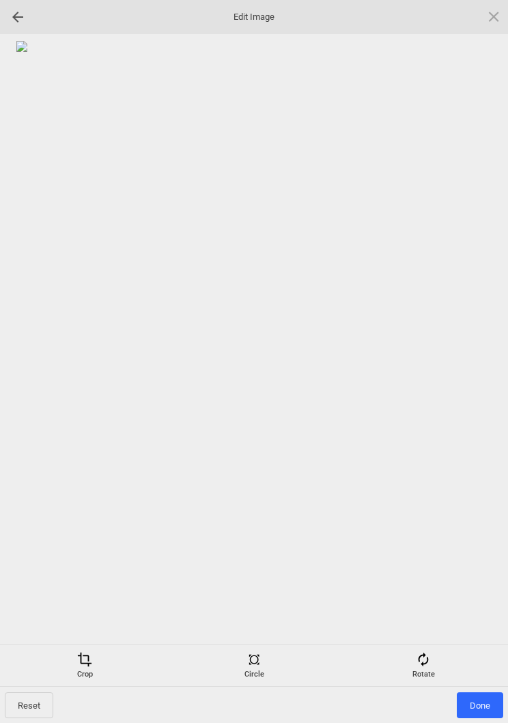
click at [480, 701] on span "Done" at bounding box center [479, 705] width 46 height 26
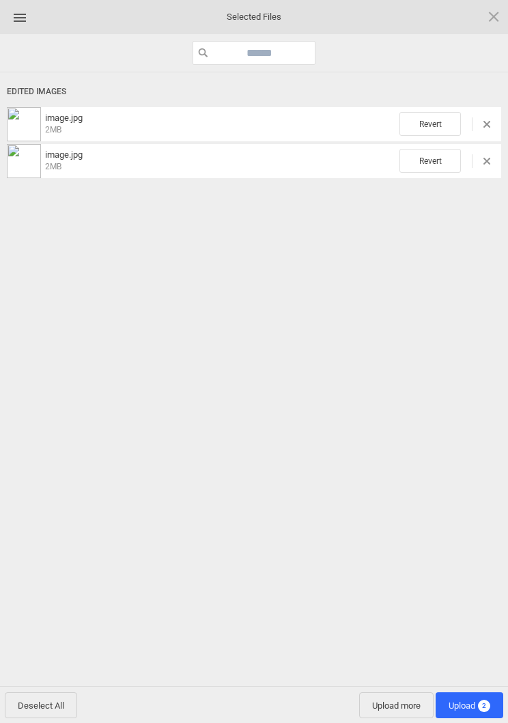
click at [398, 701] on span "Upload more" at bounding box center [396, 705] width 74 height 26
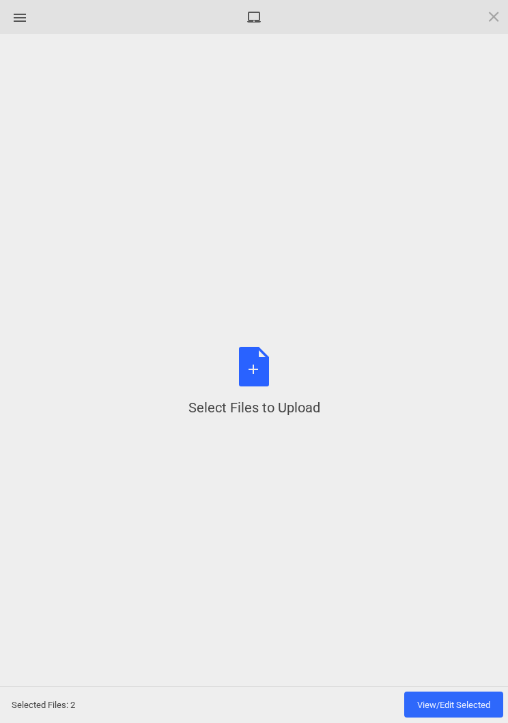
click at [253, 365] on div "Select Files to Upload or Drag and Drop, Copy and Paste Files" at bounding box center [254, 382] width 132 height 70
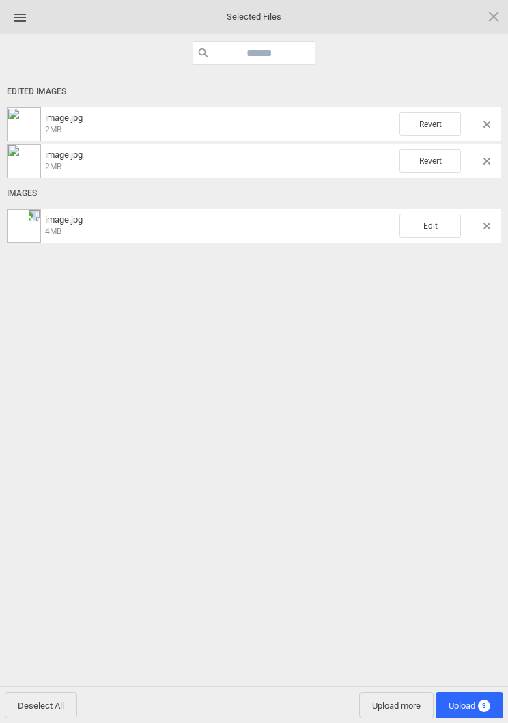
click at [422, 215] on span "Edit" at bounding box center [429, 226] width 61 height 24
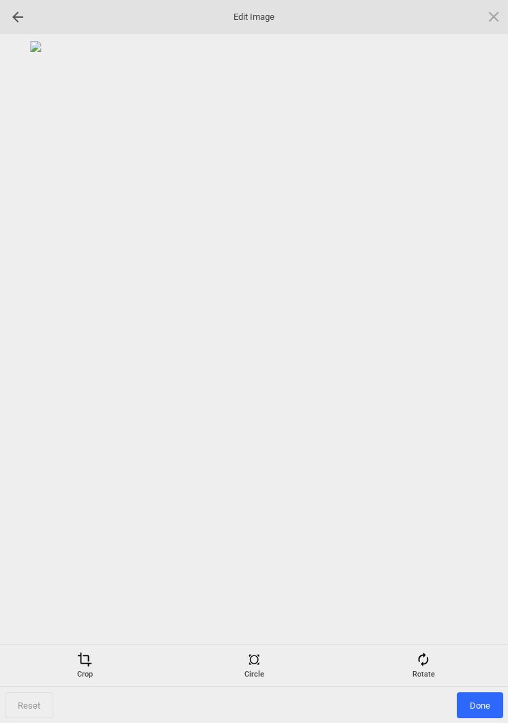
click at [429, 669] on div "Rotate" at bounding box center [423, 665] width 162 height 27
click at [488, 358] on div at bounding box center [477, 362] width 34 height 34
click at [483, 360] on div at bounding box center [477, 362] width 34 height 34
click at [481, 362] on div at bounding box center [477, 362] width 34 height 34
click at [482, 355] on div at bounding box center [477, 362] width 34 height 34
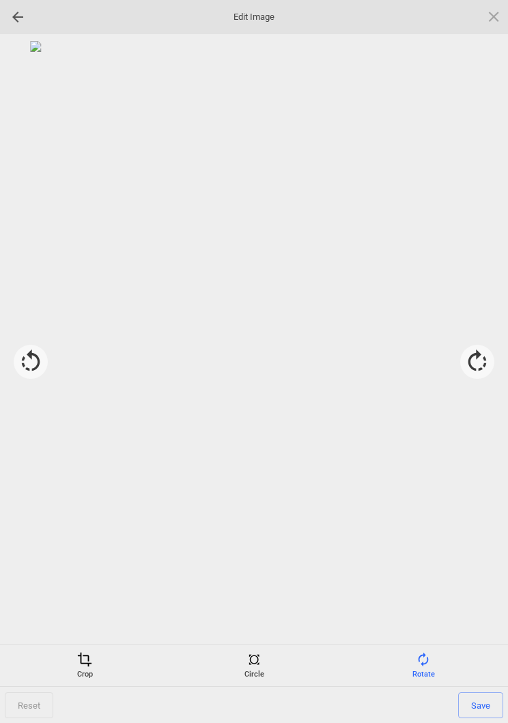
click at [84, 671] on div "Crop" at bounding box center [84, 665] width 162 height 27
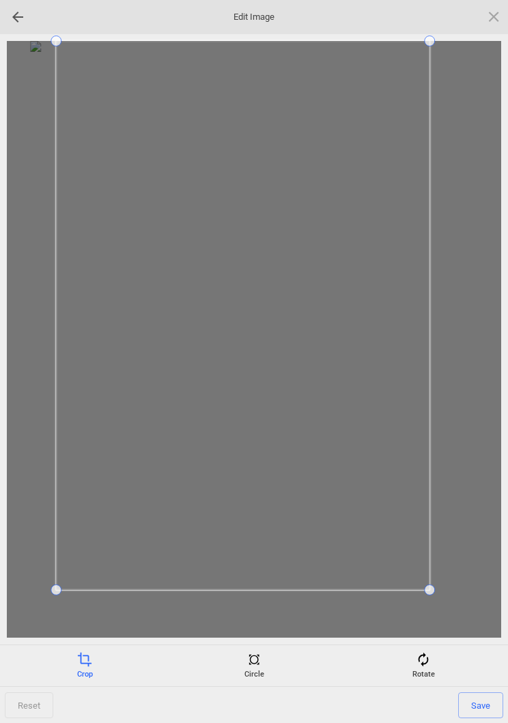
click at [27, 589] on div at bounding box center [254, 339] width 494 height 596
click at [480, 707] on span "Save" at bounding box center [480, 705] width 45 height 26
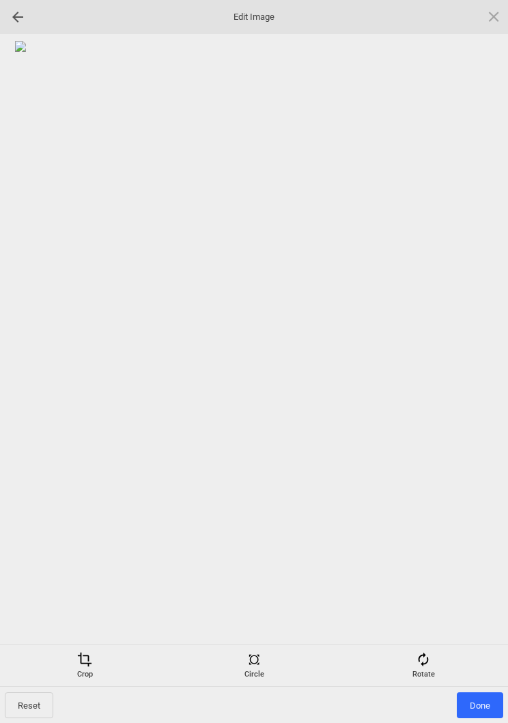
click at [483, 705] on span "Done" at bounding box center [479, 705] width 46 height 26
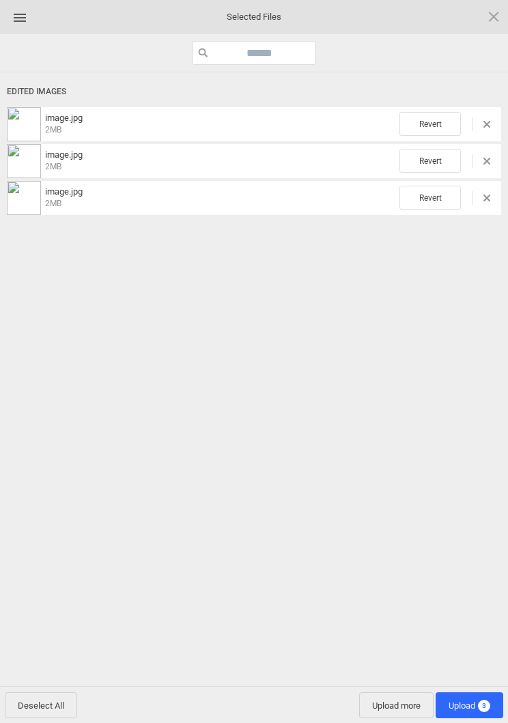
click at [480, 702] on span "3" at bounding box center [484, 705] width 12 height 12
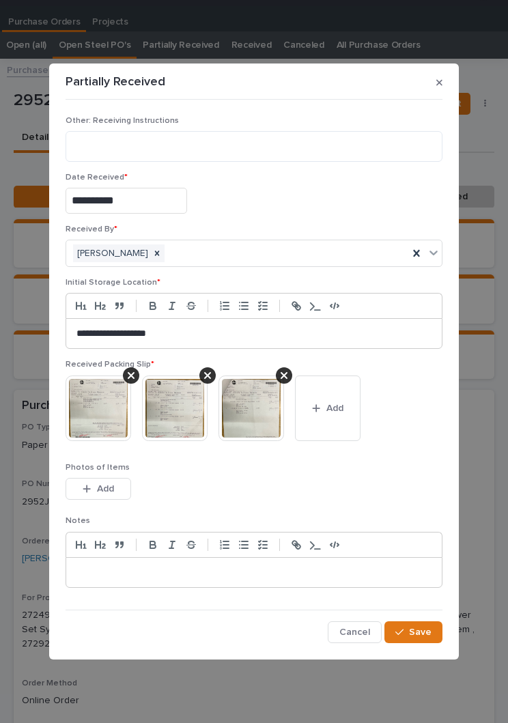
click at [437, 631] on button "Save" at bounding box center [413, 632] width 58 height 22
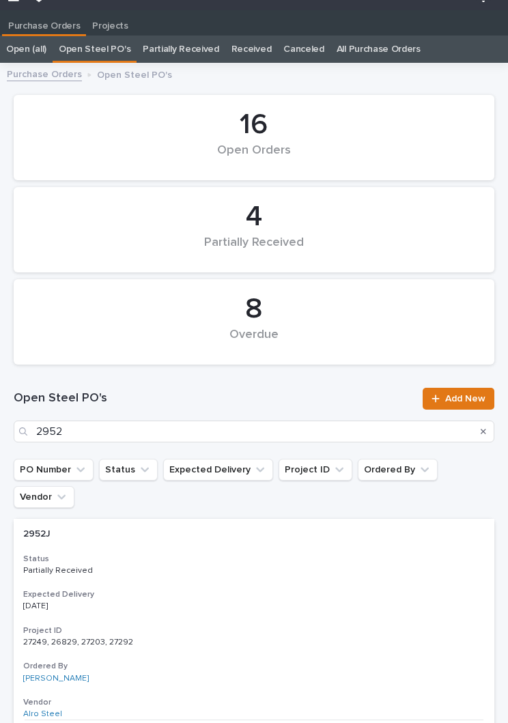
scroll to position [21, 0]
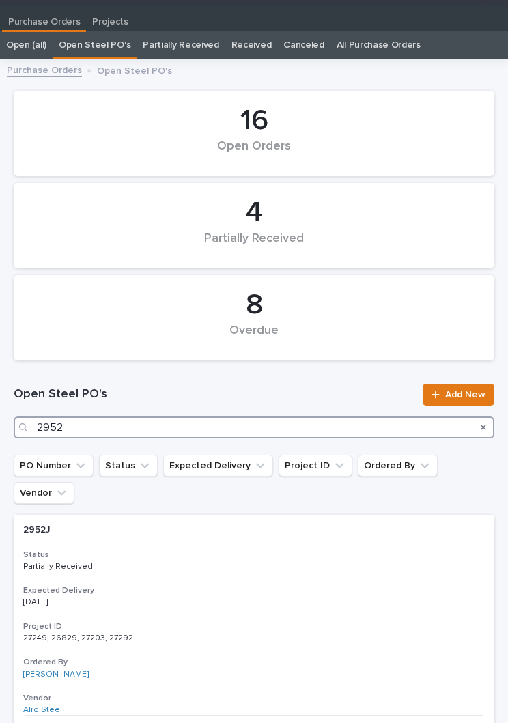
click at [407, 421] on input "2952" at bounding box center [254, 427] width 480 height 22
type input "2"
